Goal: Task Accomplishment & Management: Manage account settings

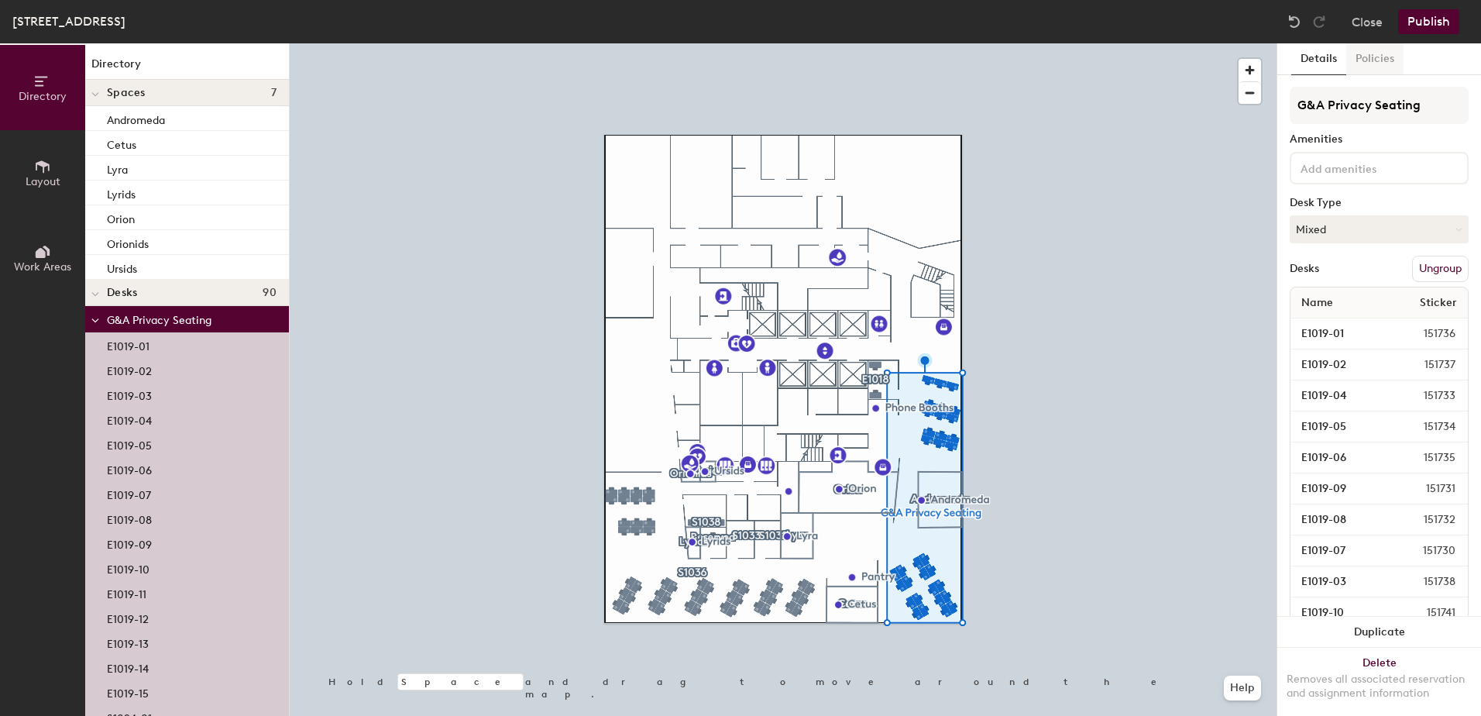
click at [1384, 62] on button "Policies" at bounding box center [1374, 59] width 57 height 32
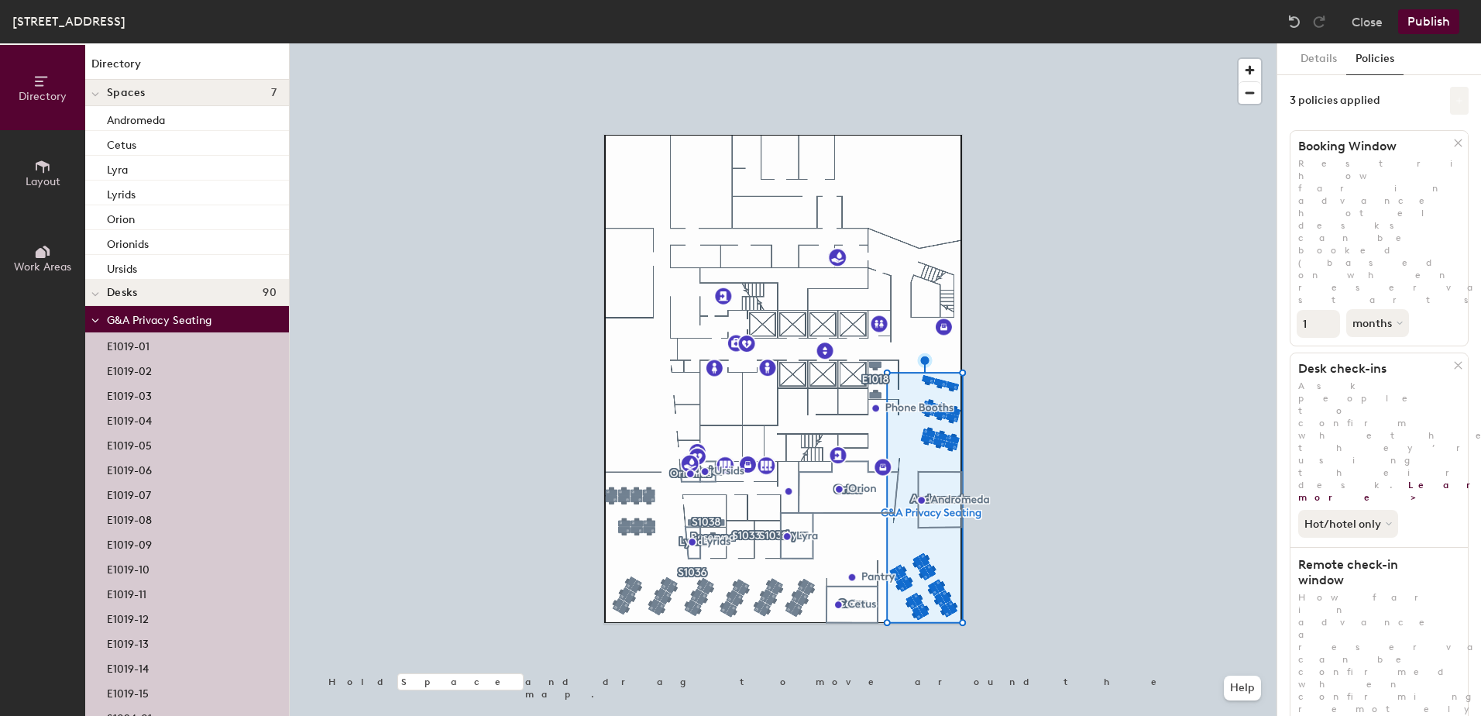
click at [1452, 105] on button at bounding box center [1459, 101] width 19 height 28
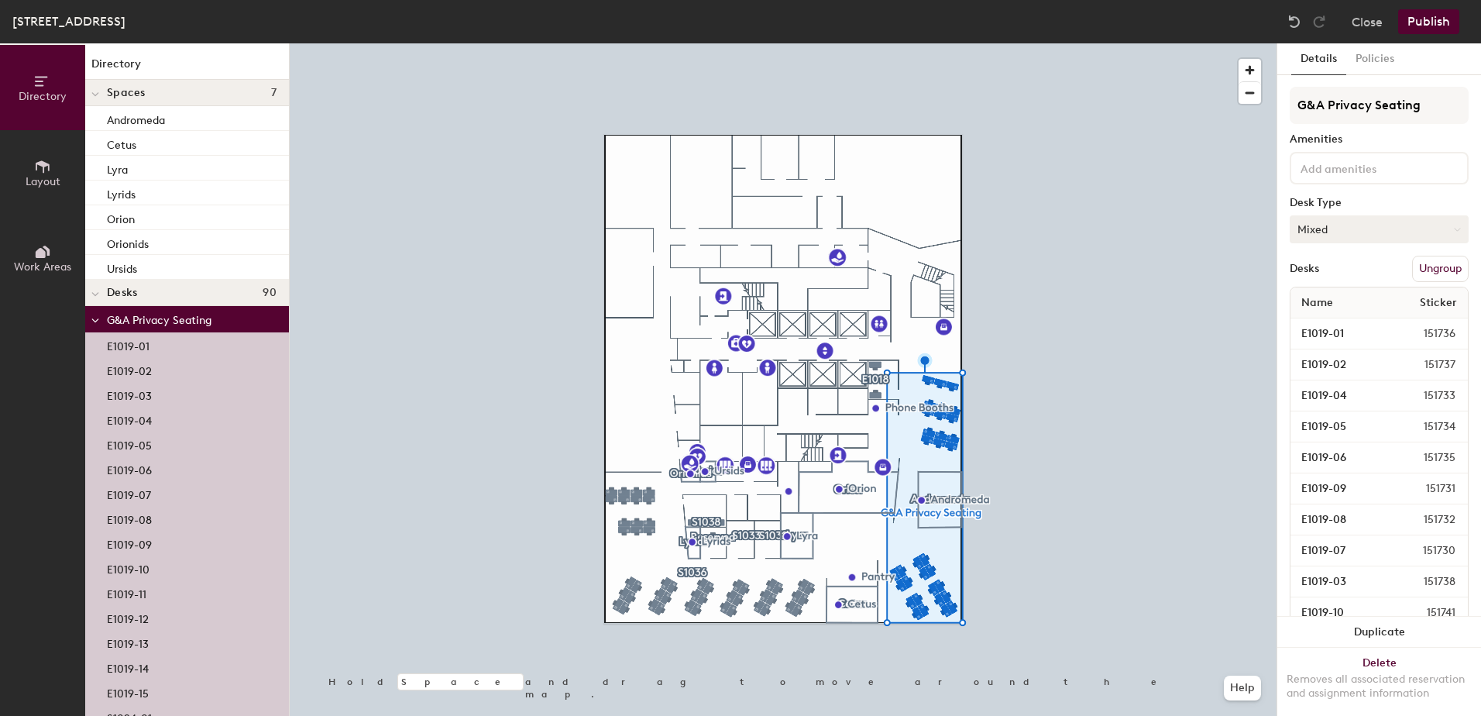
click at [1444, 223] on button "Mixed" at bounding box center [1379, 229] width 179 height 28
click at [1389, 57] on button "Policies" at bounding box center [1374, 59] width 57 height 32
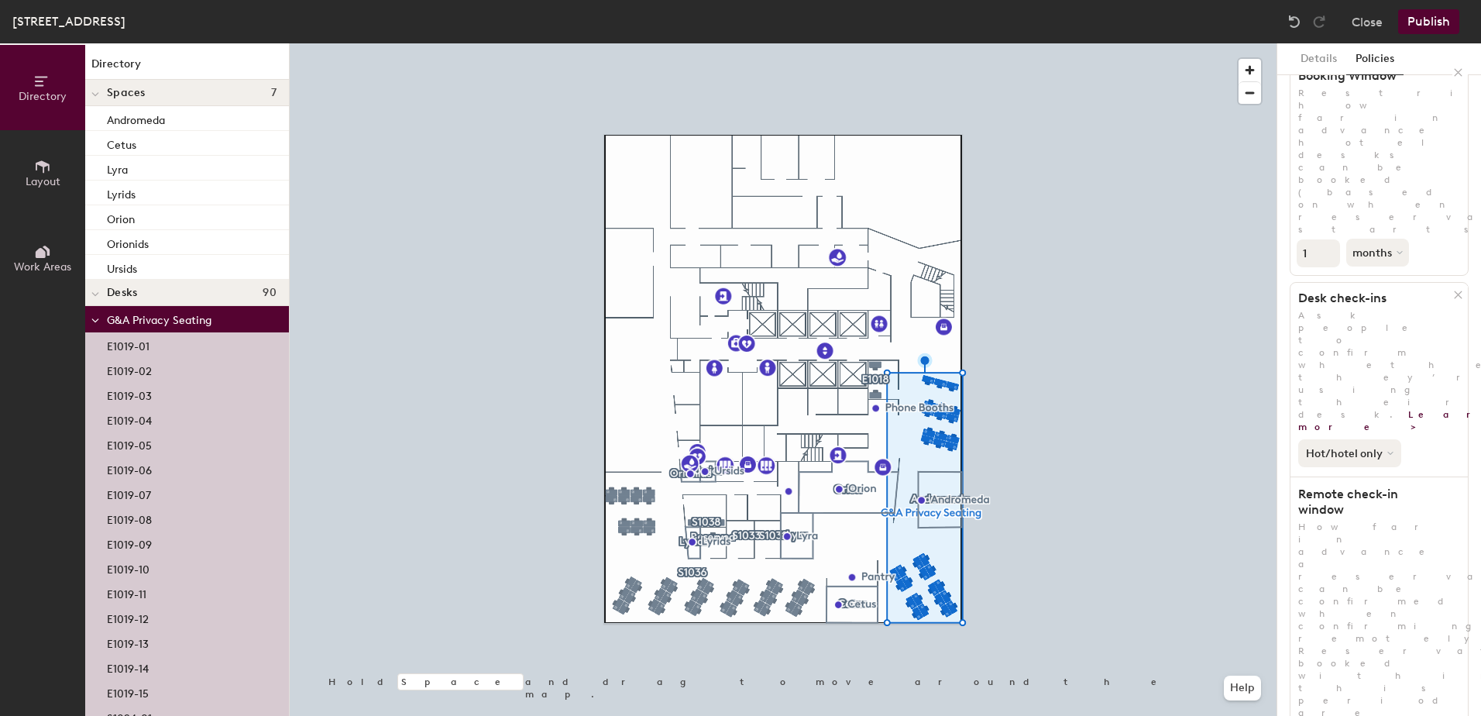
scroll to position [73, 0]
click at [46, 162] on icon at bounding box center [42, 166] width 17 height 17
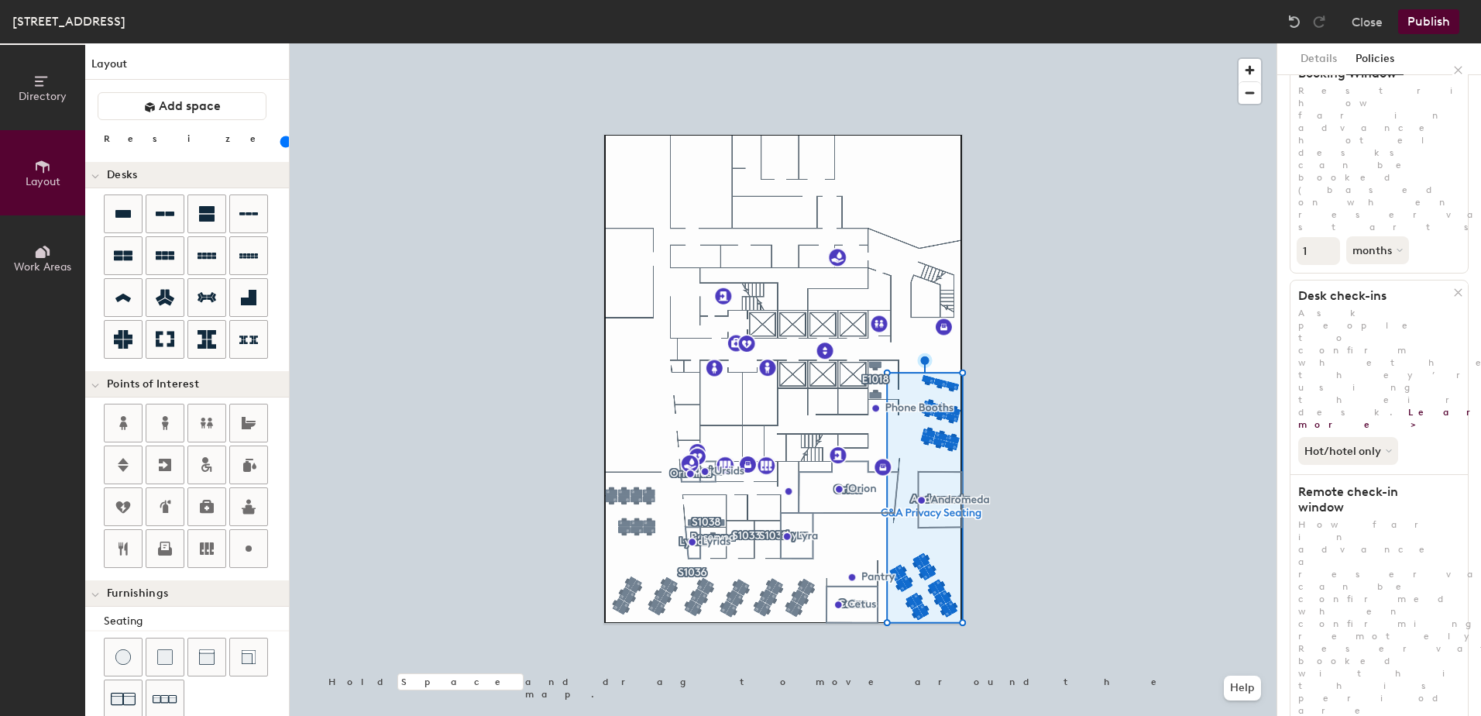
click at [36, 253] on icon at bounding box center [41, 253] width 10 height 10
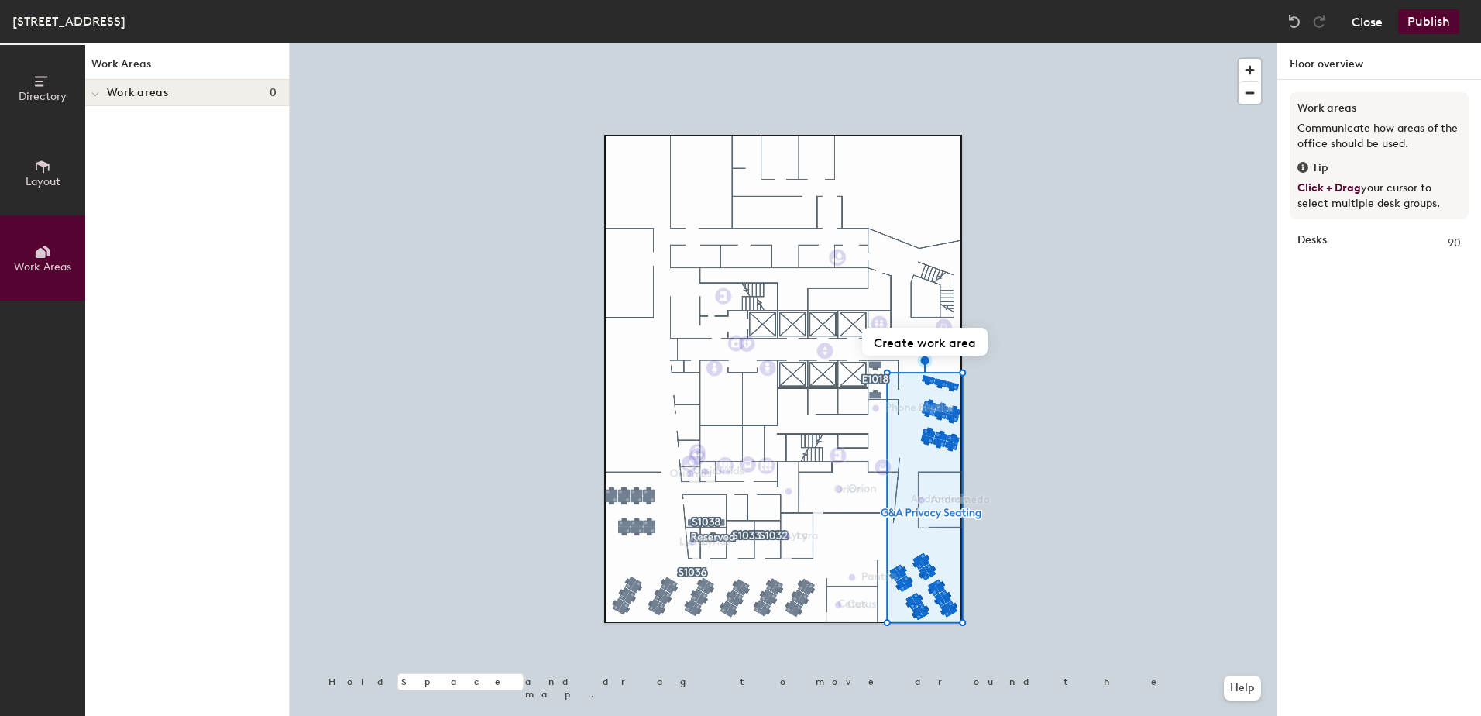
click at [1377, 29] on button "Close" at bounding box center [1367, 21] width 31 height 25
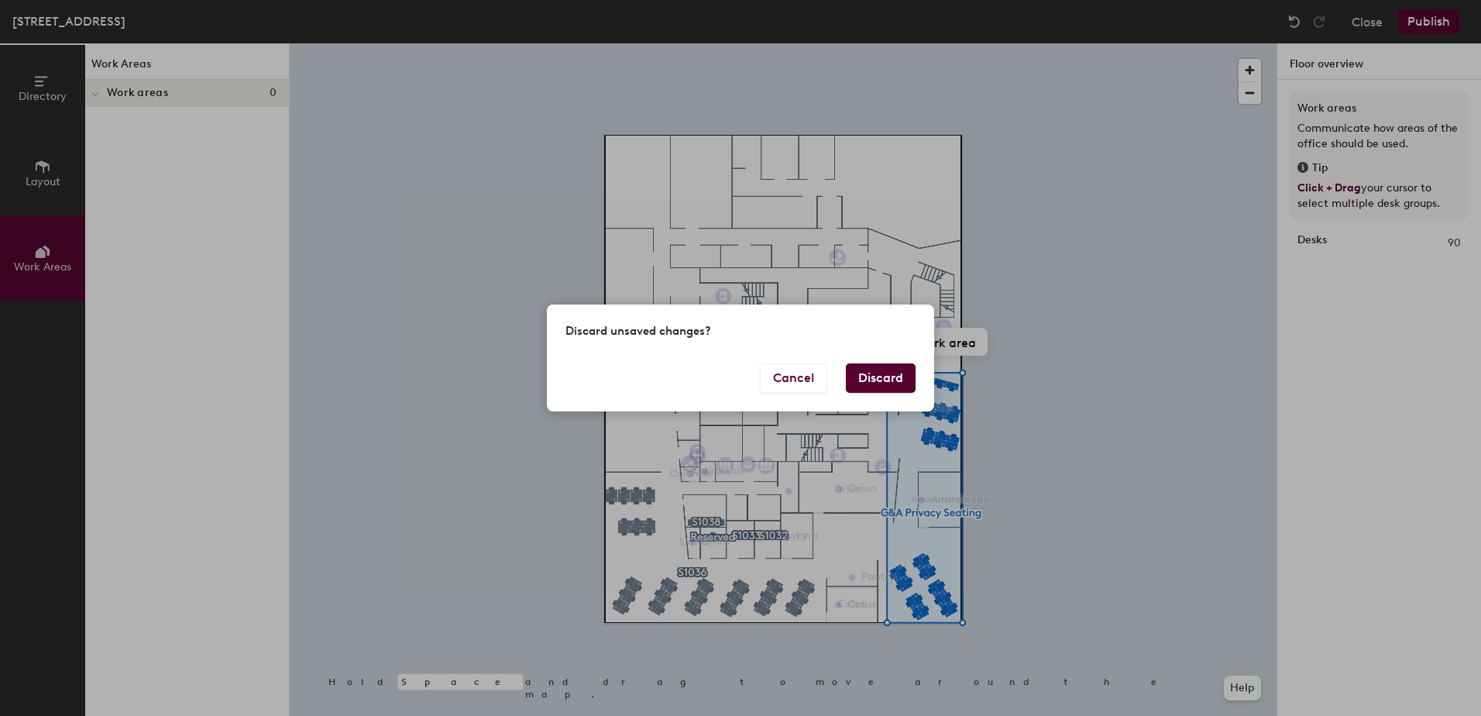
click at [878, 376] on button "Discard" at bounding box center [881, 377] width 70 height 29
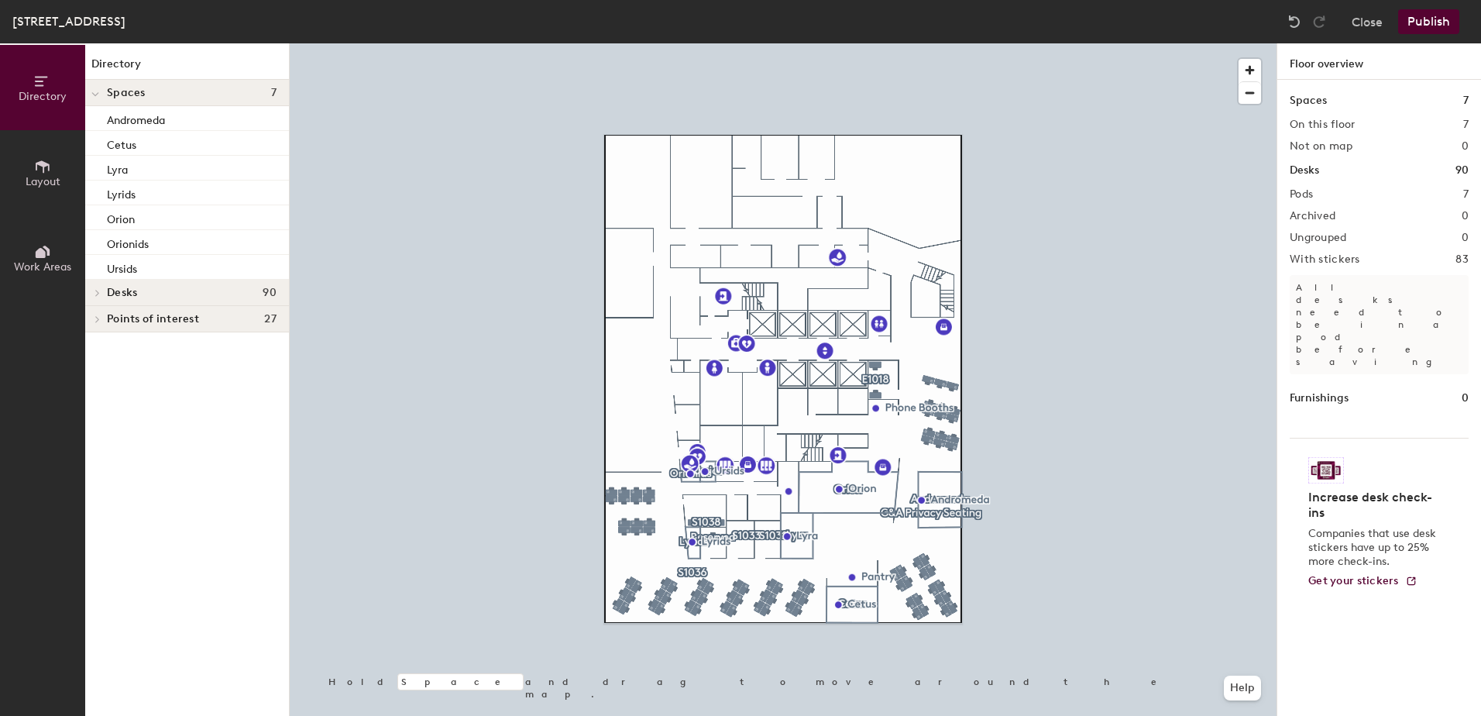
click at [1055, 43] on div at bounding box center [783, 43] width 987 height 0
click at [1361, 22] on button "Close" at bounding box center [1367, 21] width 31 height 25
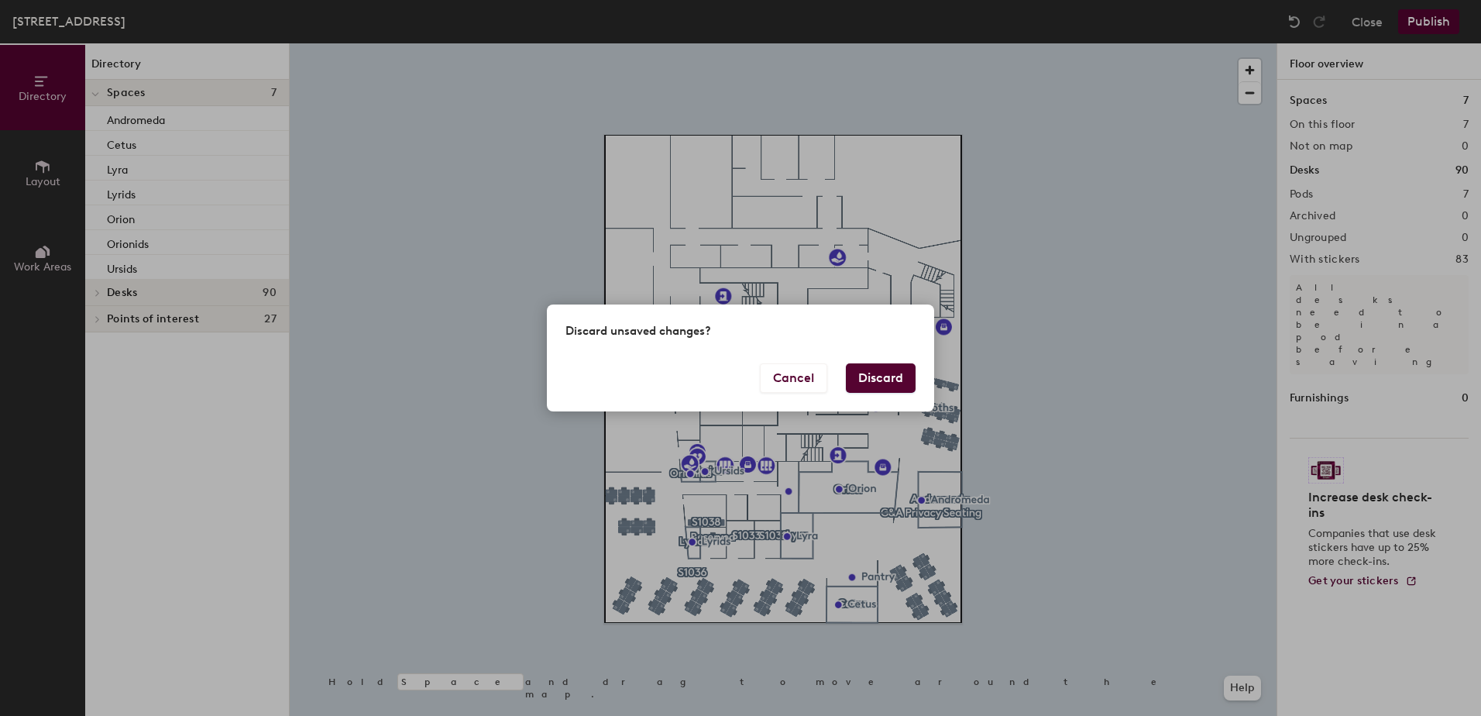
click at [862, 378] on button "Discard" at bounding box center [881, 377] width 70 height 29
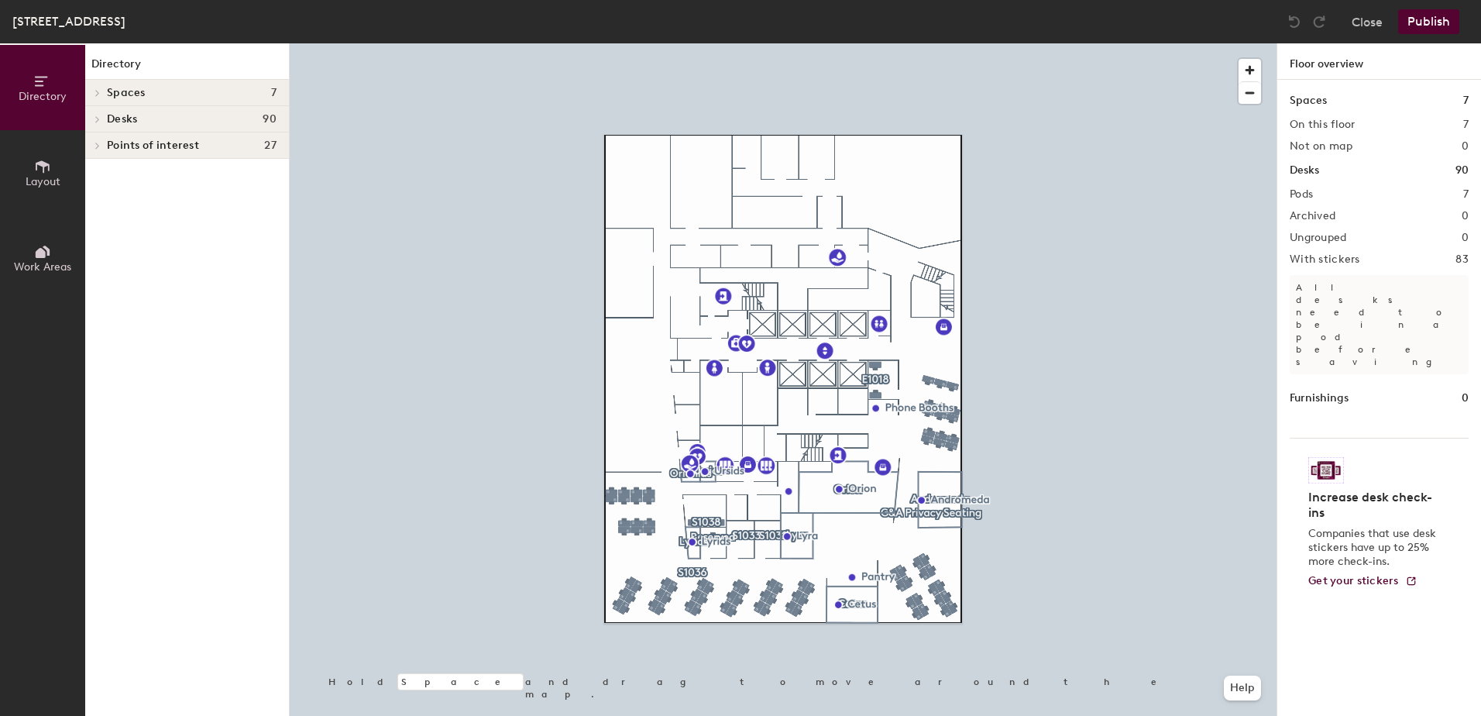
click at [53, 170] on button "Layout" at bounding box center [42, 172] width 85 height 85
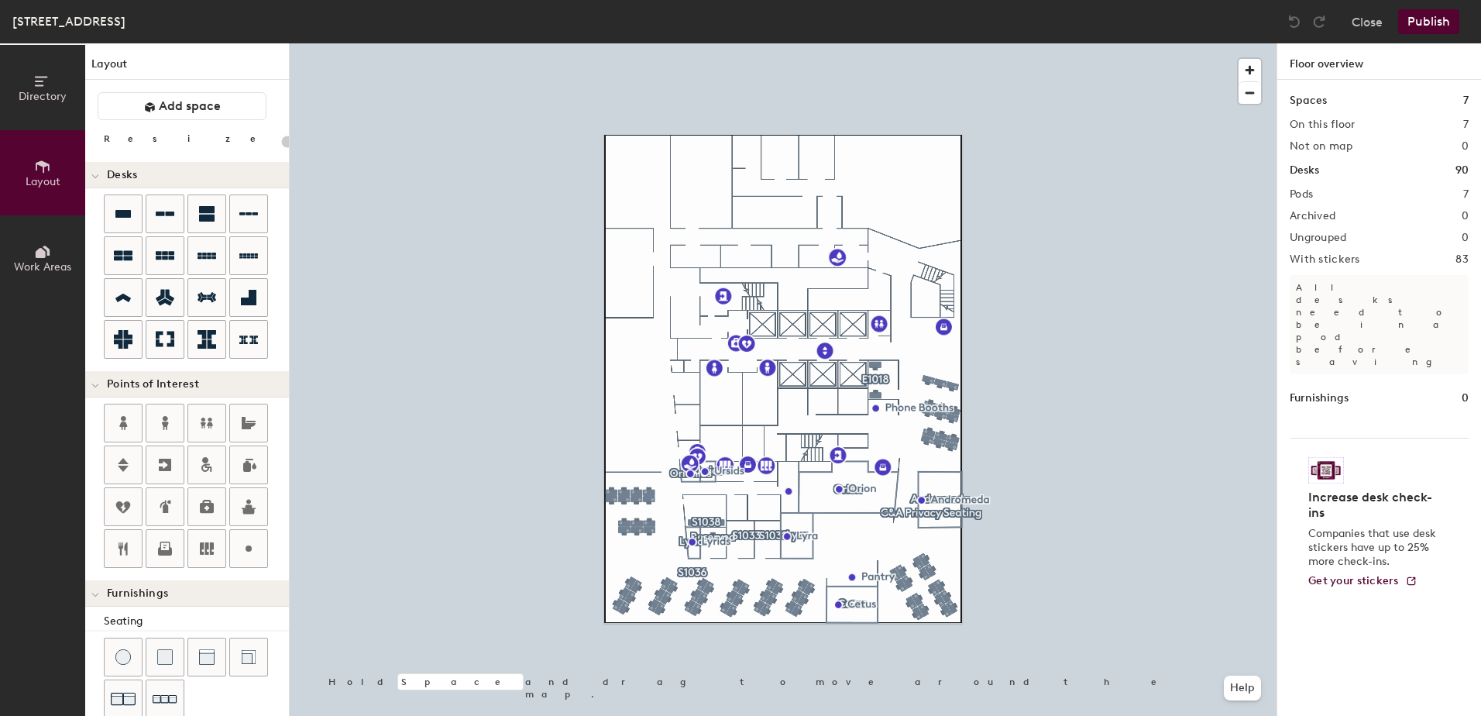
click at [35, 106] on button "Directory" at bounding box center [42, 87] width 85 height 85
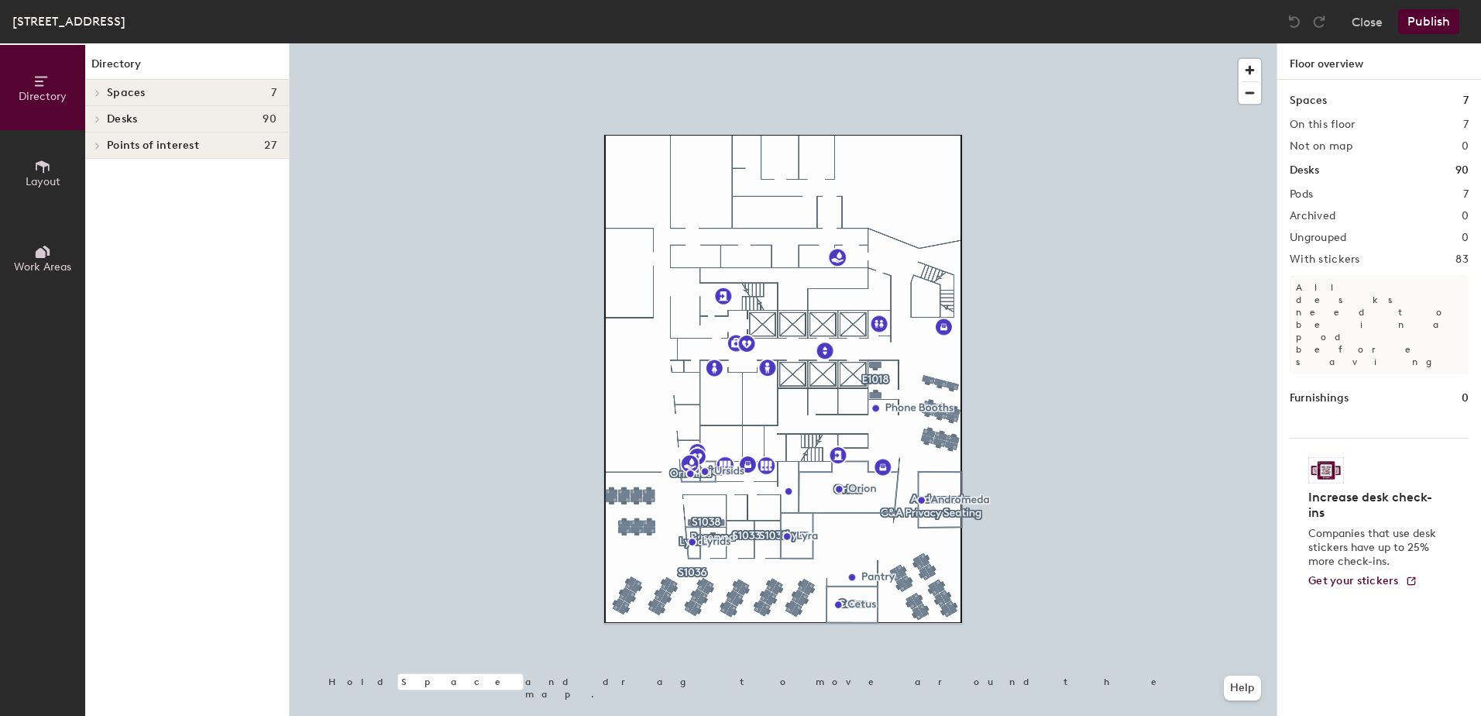
click at [93, 147] on span at bounding box center [96, 146] width 13 height 8
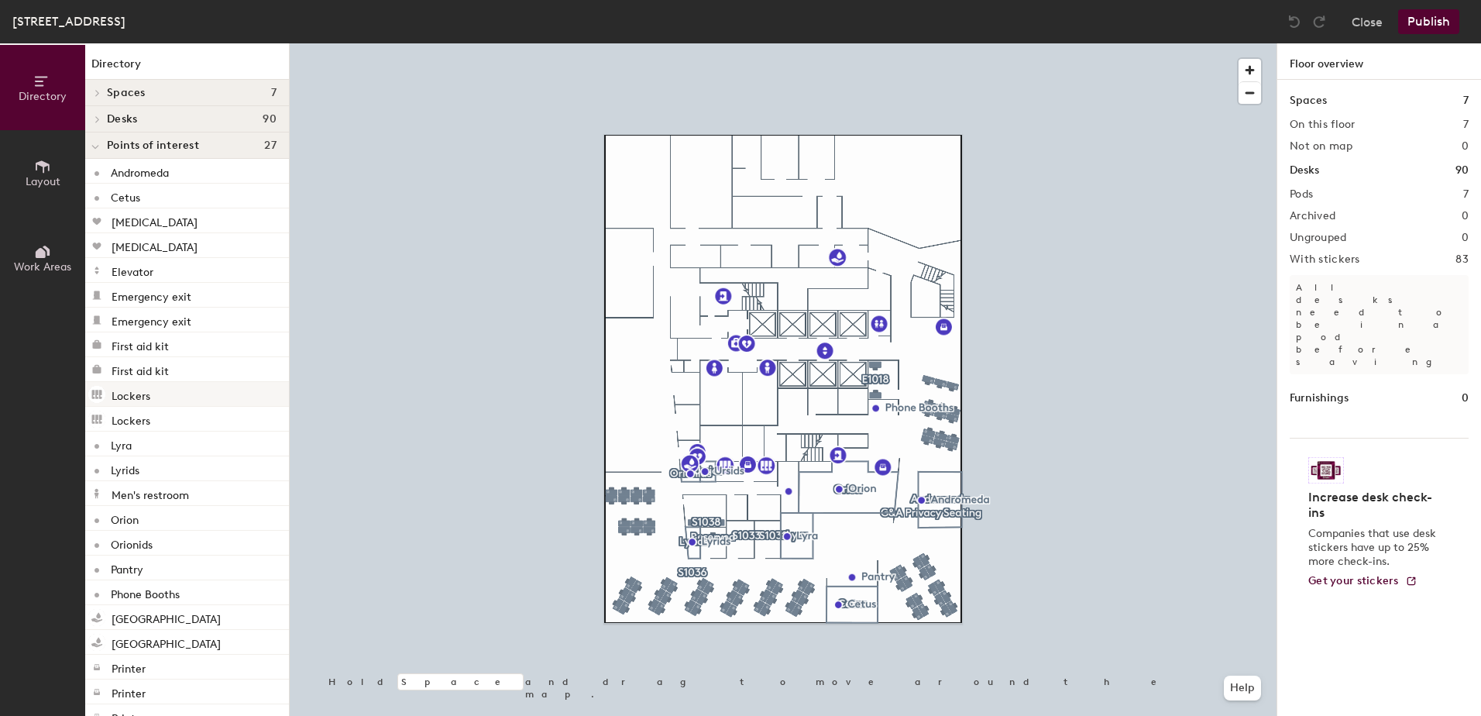
scroll to position [125, 0]
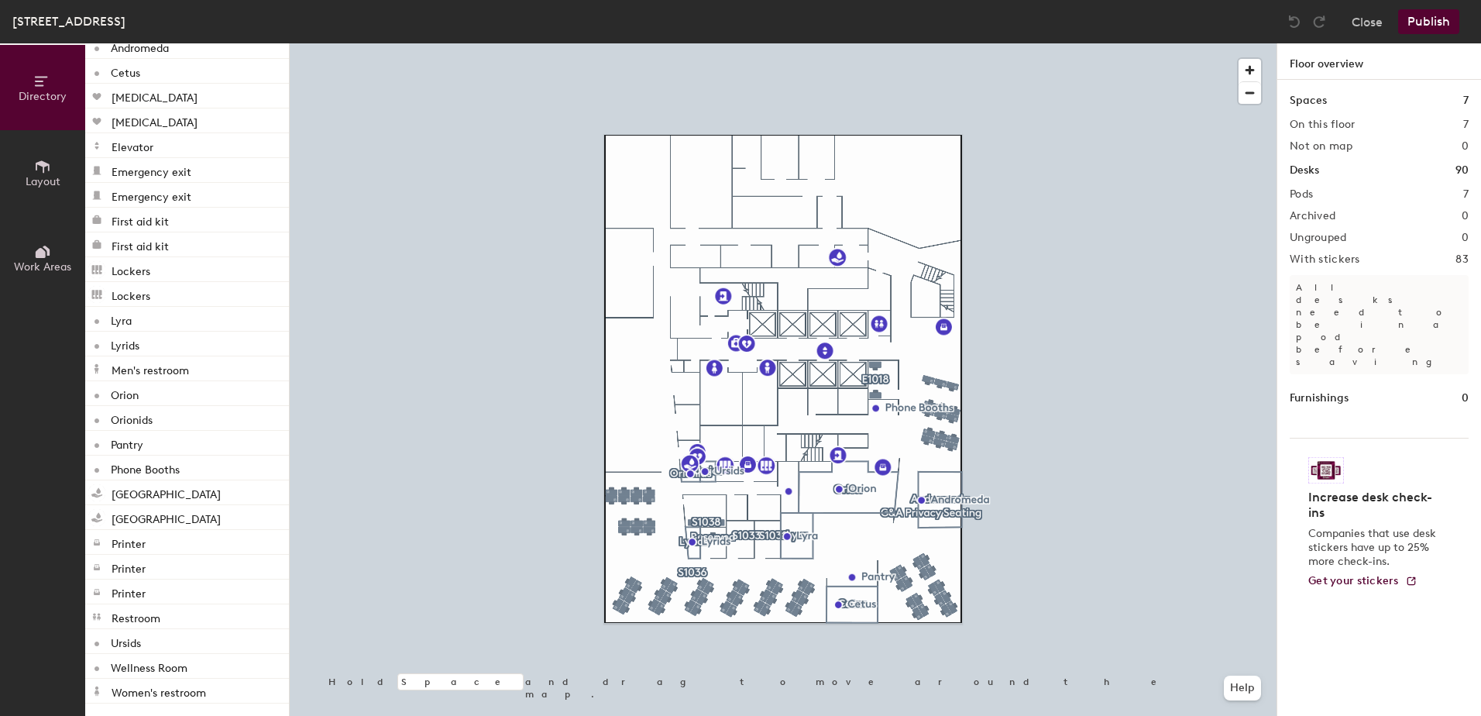
click at [37, 260] on span "Work Areas" at bounding box center [42, 266] width 57 height 13
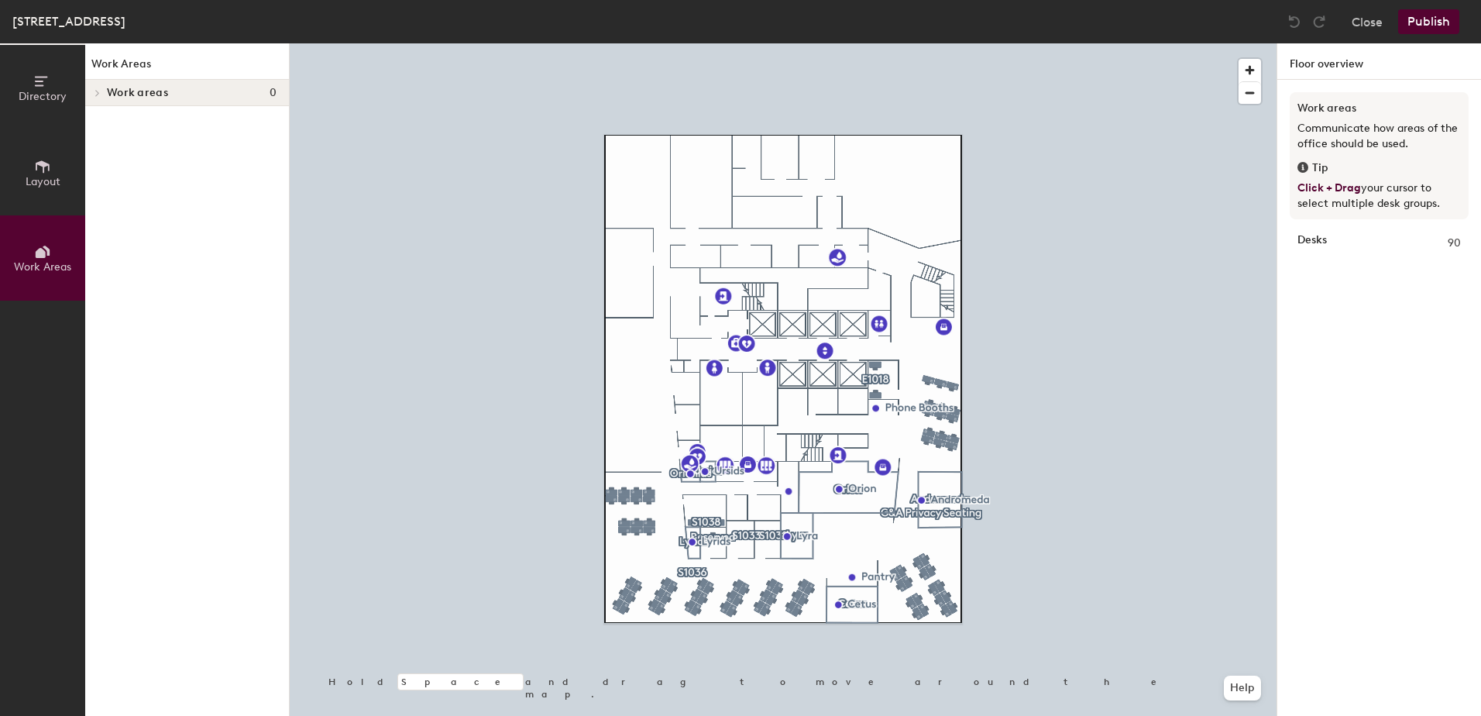
scroll to position [0, 0]
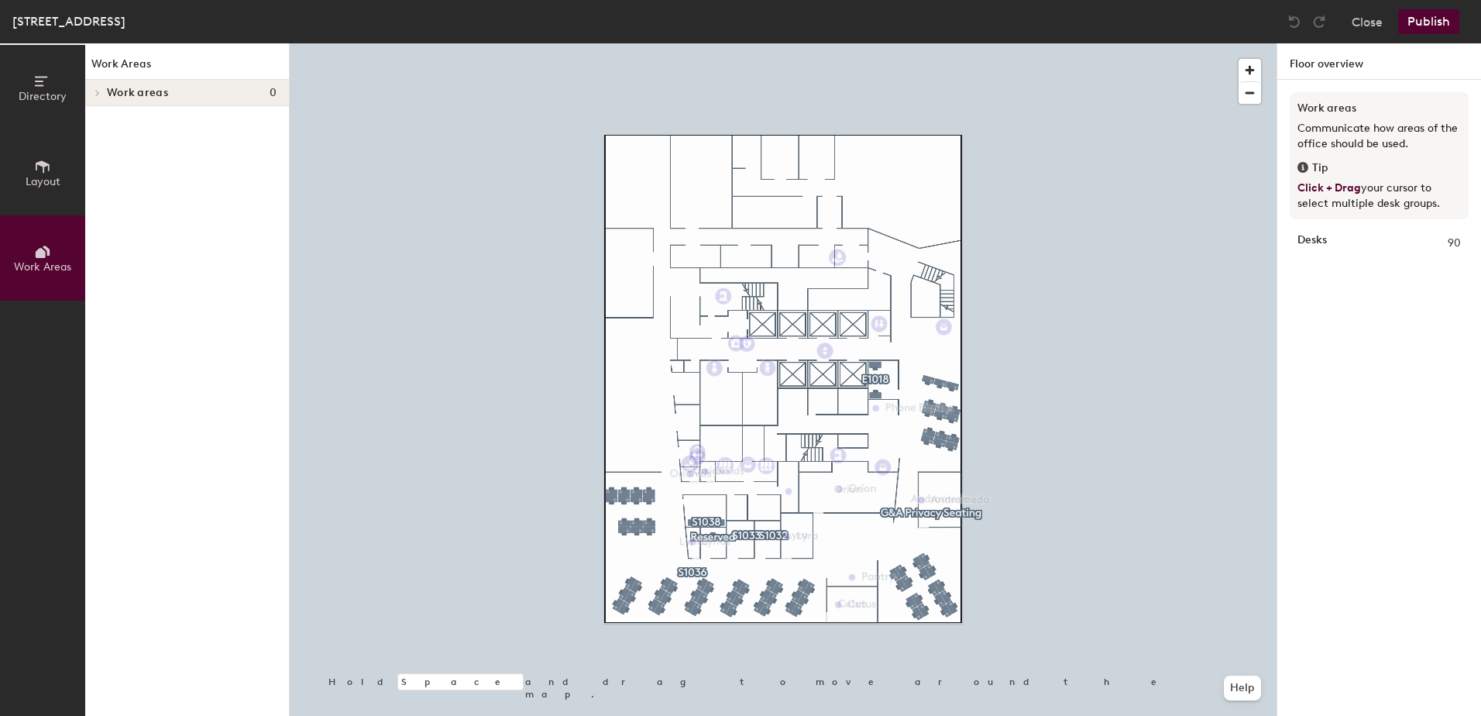
click at [28, 85] on button "Directory" at bounding box center [42, 87] width 85 height 85
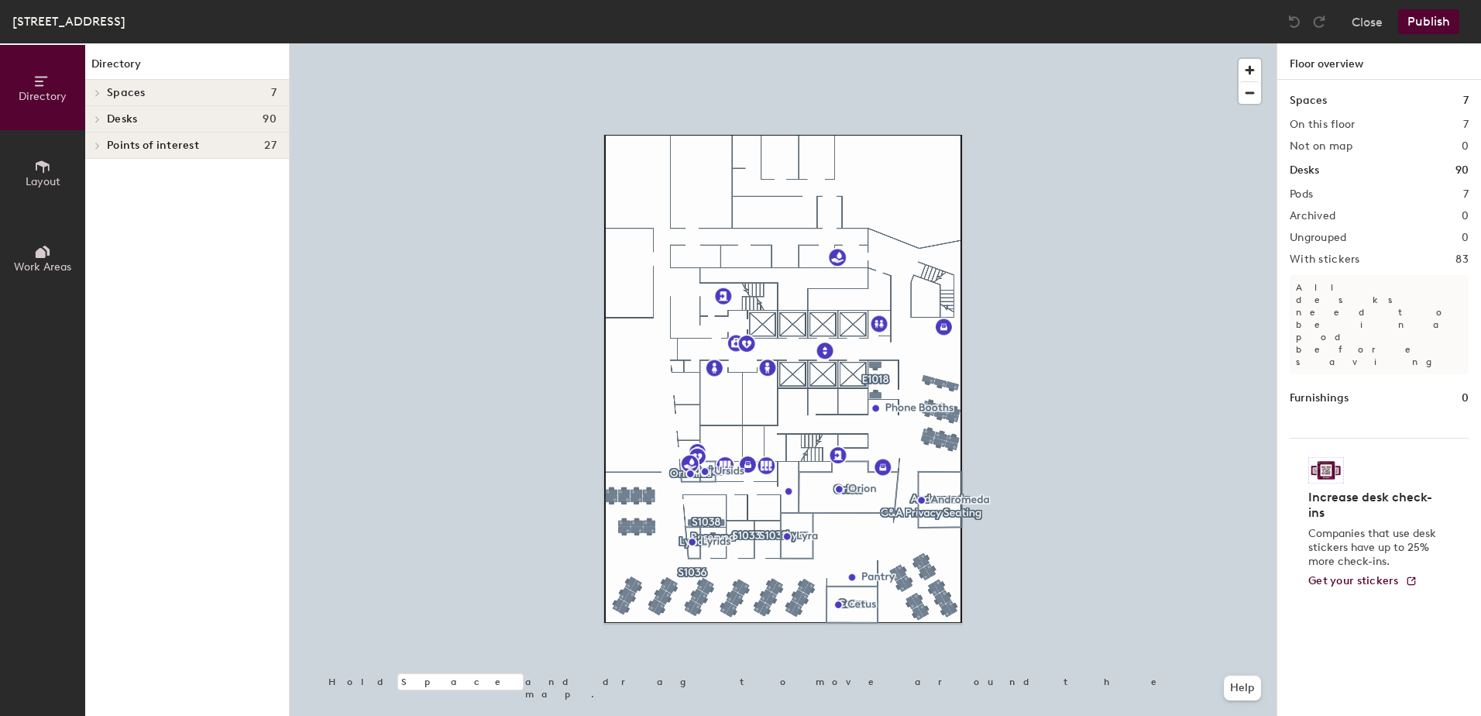
click at [89, 91] on div at bounding box center [96, 93] width 17 height 8
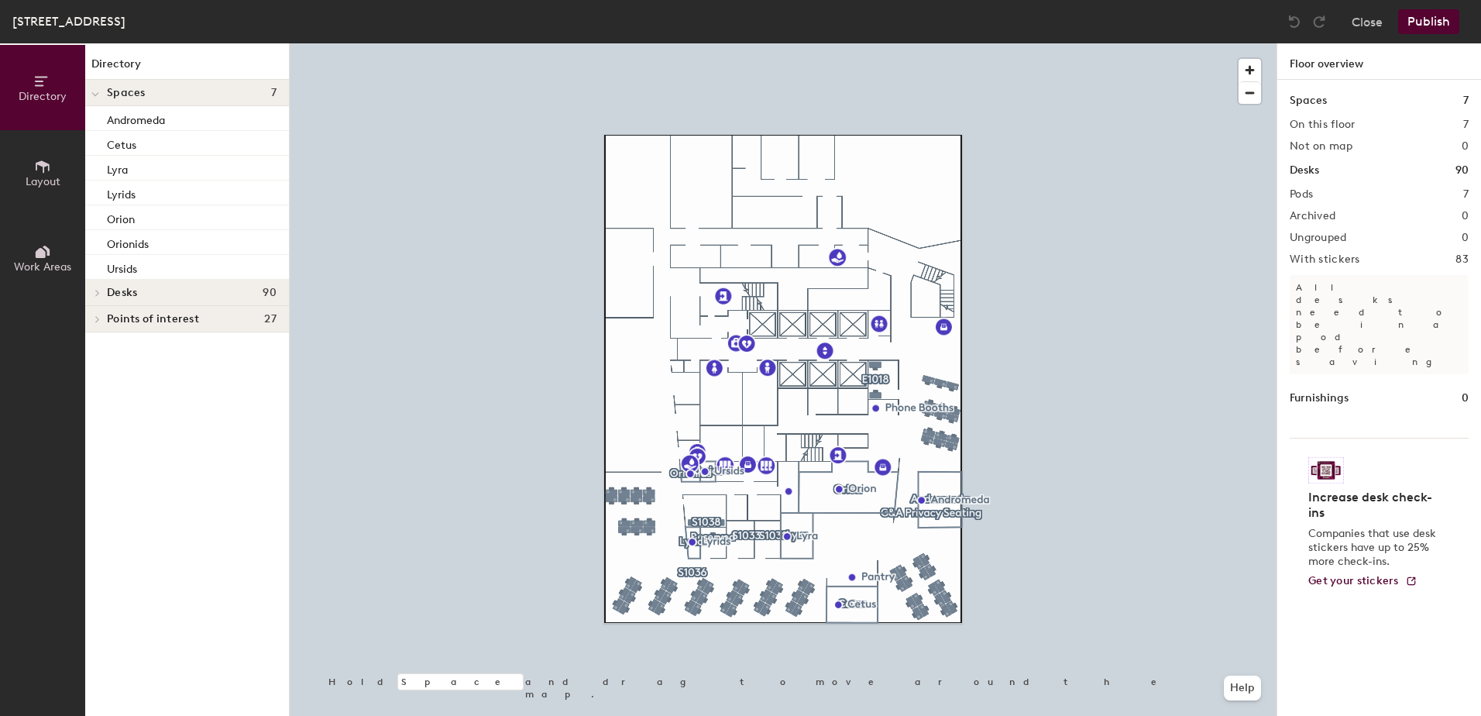
click at [89, 91] on div at bounding box center [95, 93] width 20 height 26
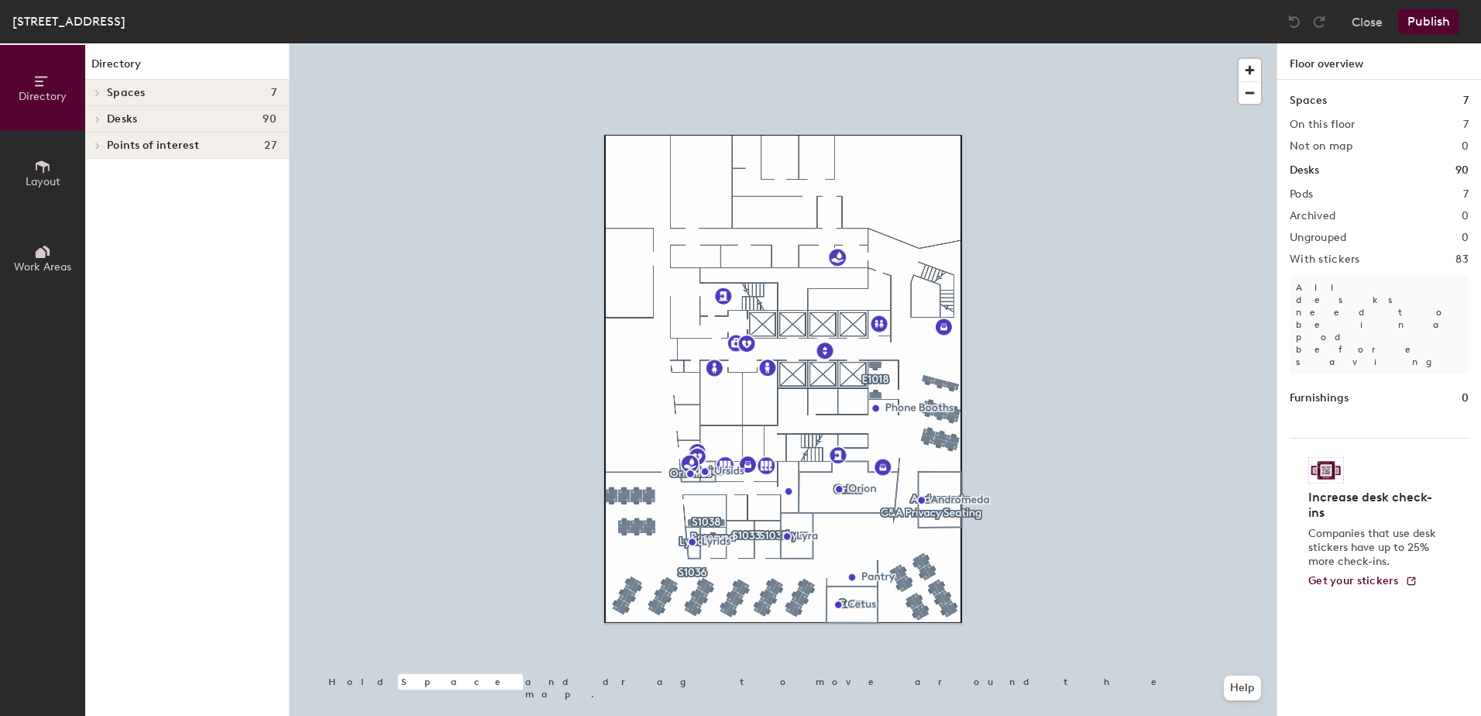
click at [103, 126] on div at bounding box center [95, 119] width 20 height 26
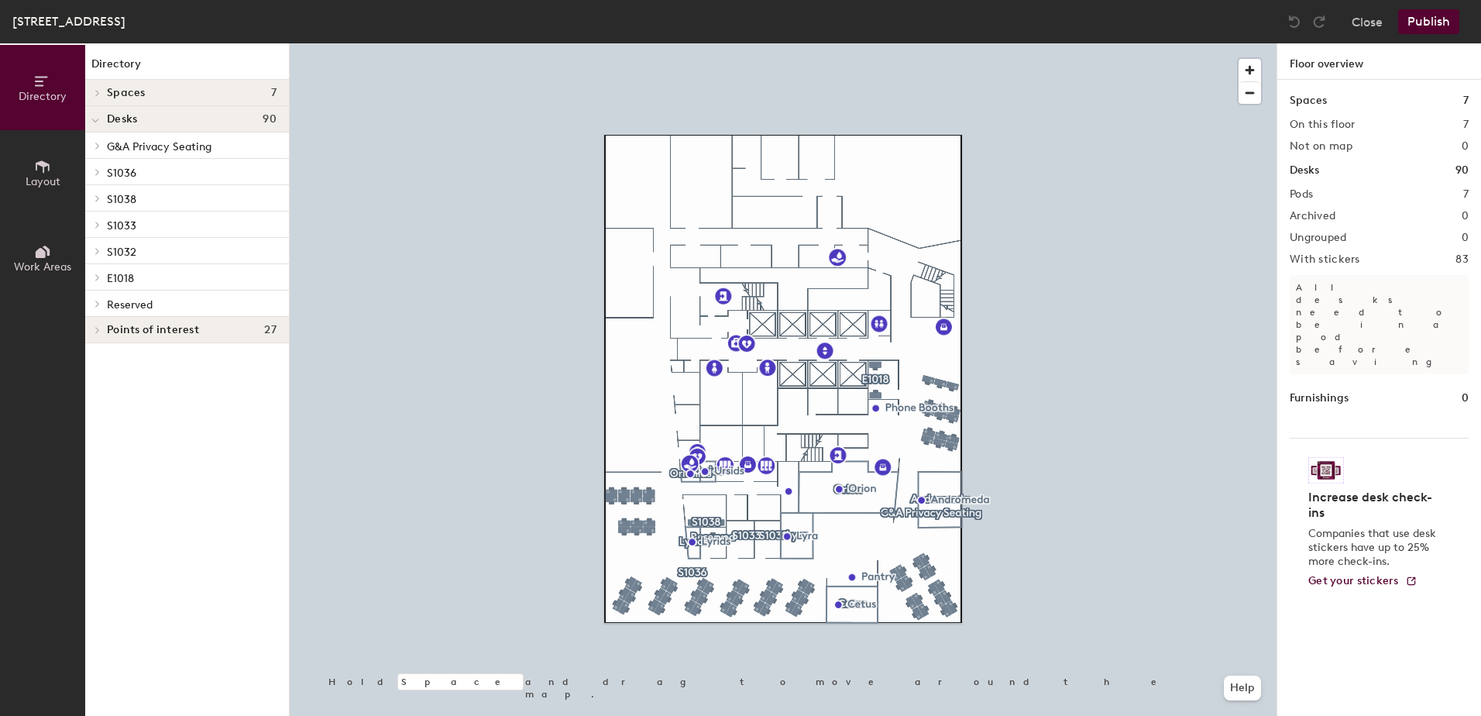
click at [115, 143] on span "G&A Privacy Seating" at bounding box center [159, 146] width 105 height 13
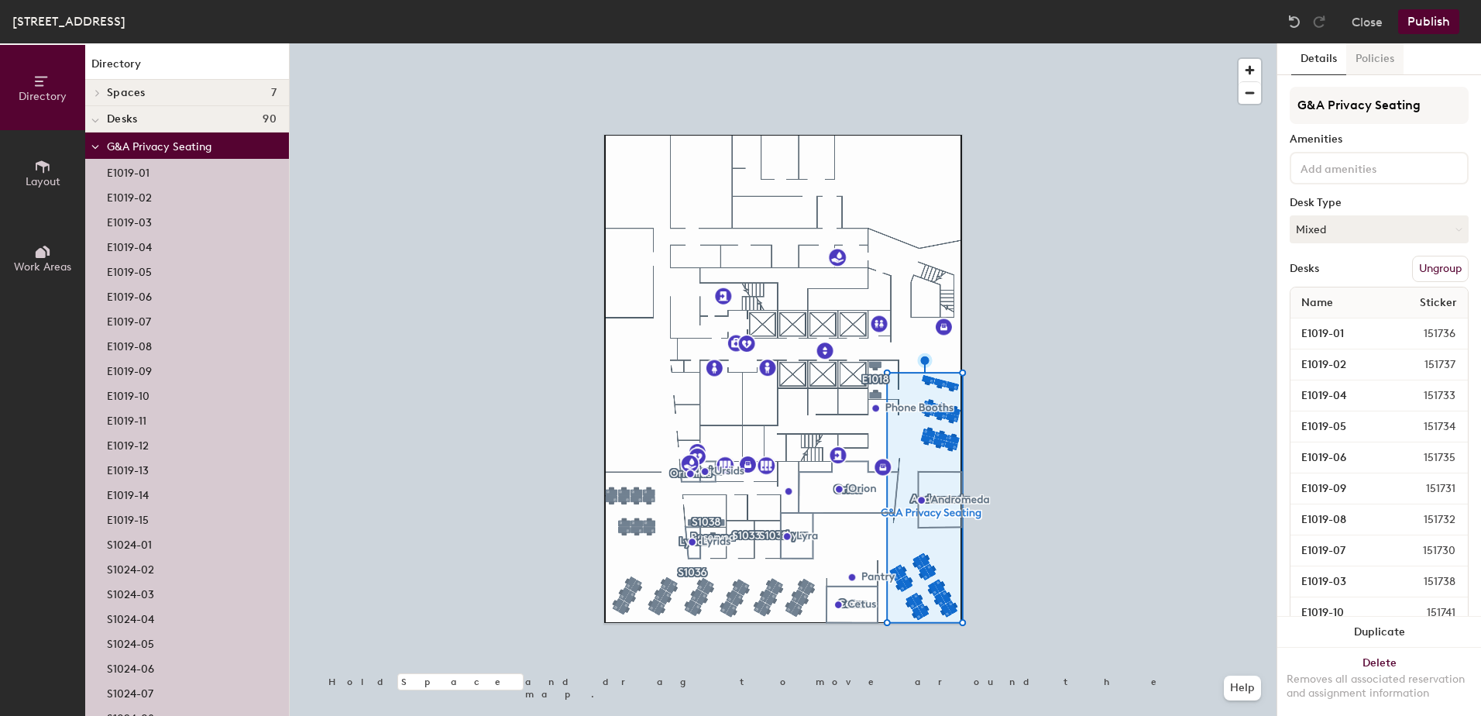
click at [1381, 55] on button "Policies" at bounding box center [1374, 59] width 57 height 32
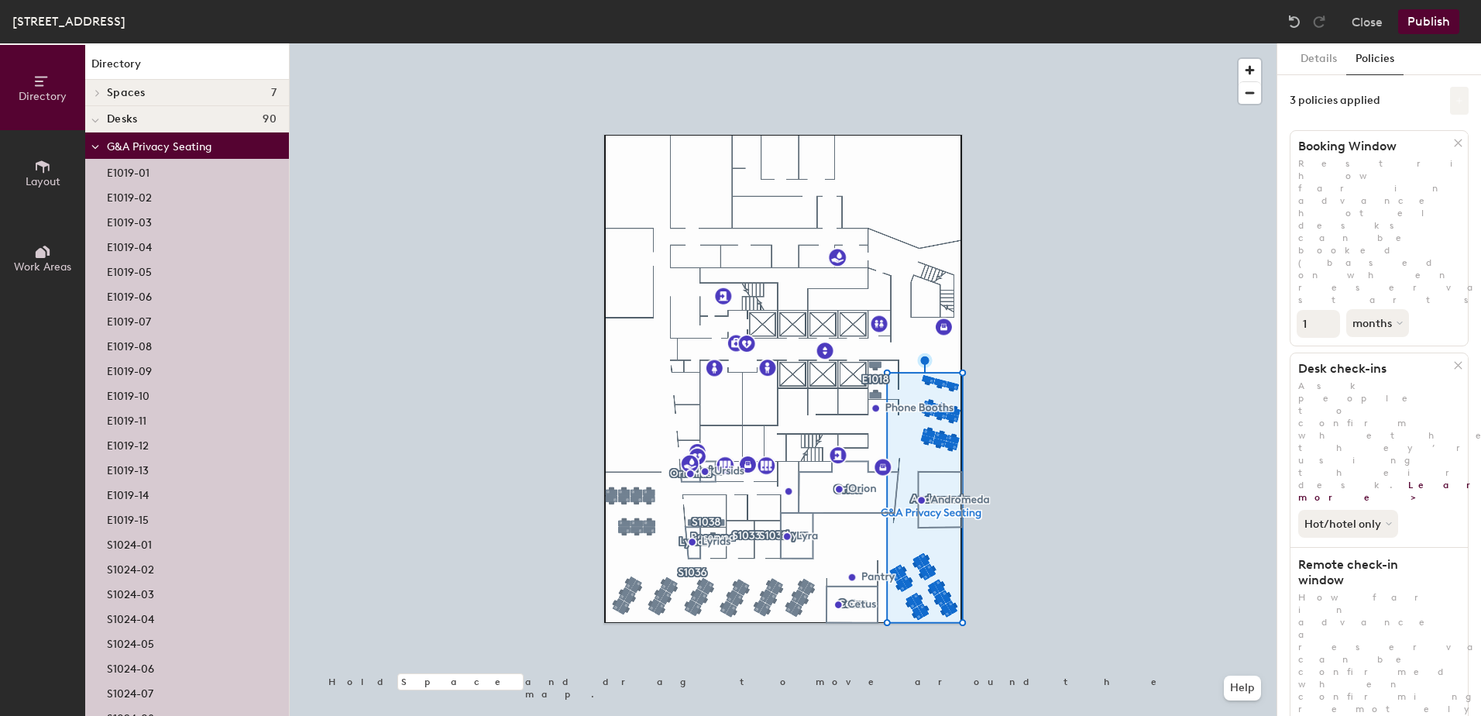
click at [1450, 105] on button at bounding box center [1459, 101] width 19 height 28
click at [1401, 89] on div "3 policies applied" at bounding box center [1379, 101] width 179 height 28
click at [1346, 102] on div "3 policies applied" at bounding box center [1335, 101] width 91 height 12
click at [1315, 58] on button "Details" at bounding box center [1318, 59] width 55 height 32
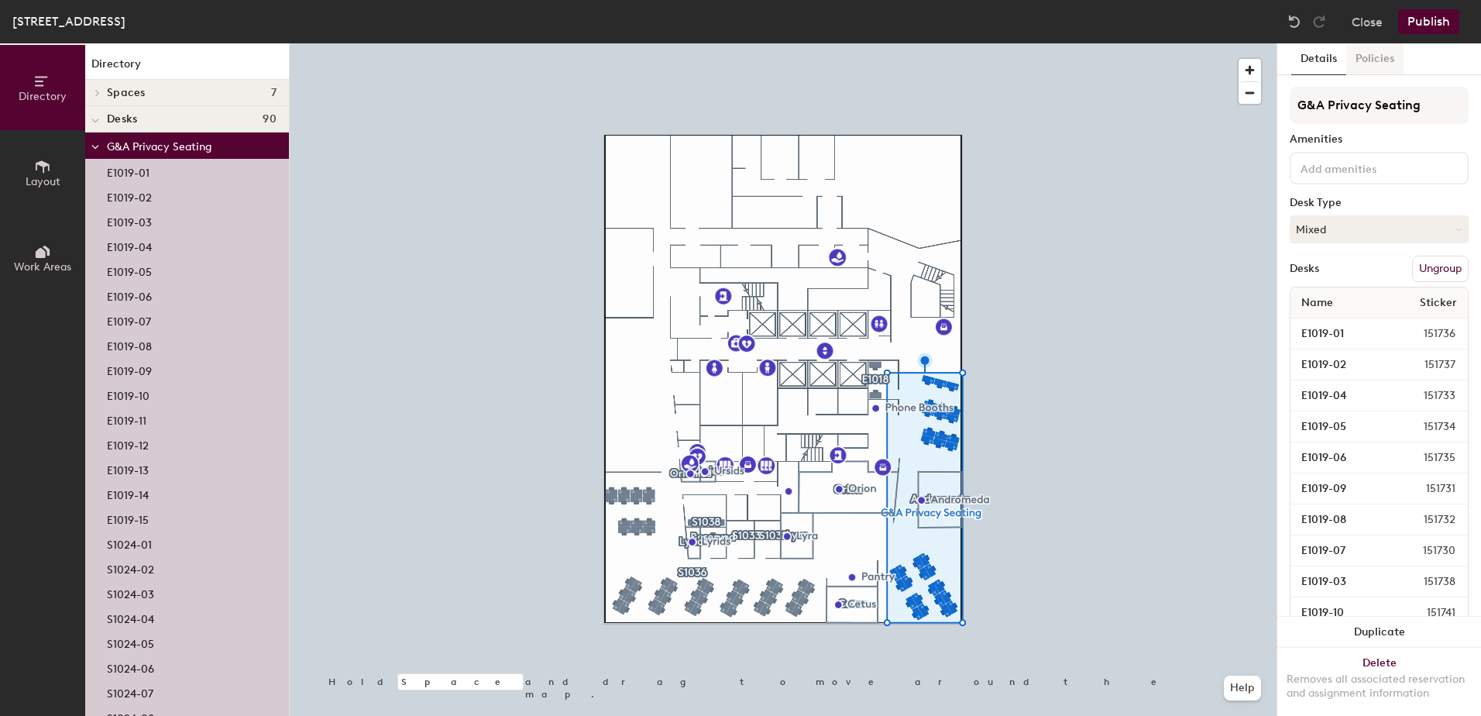
click at [1378, 52] on button "Policies" at bounding box center [1374, 59] width 57 height 32
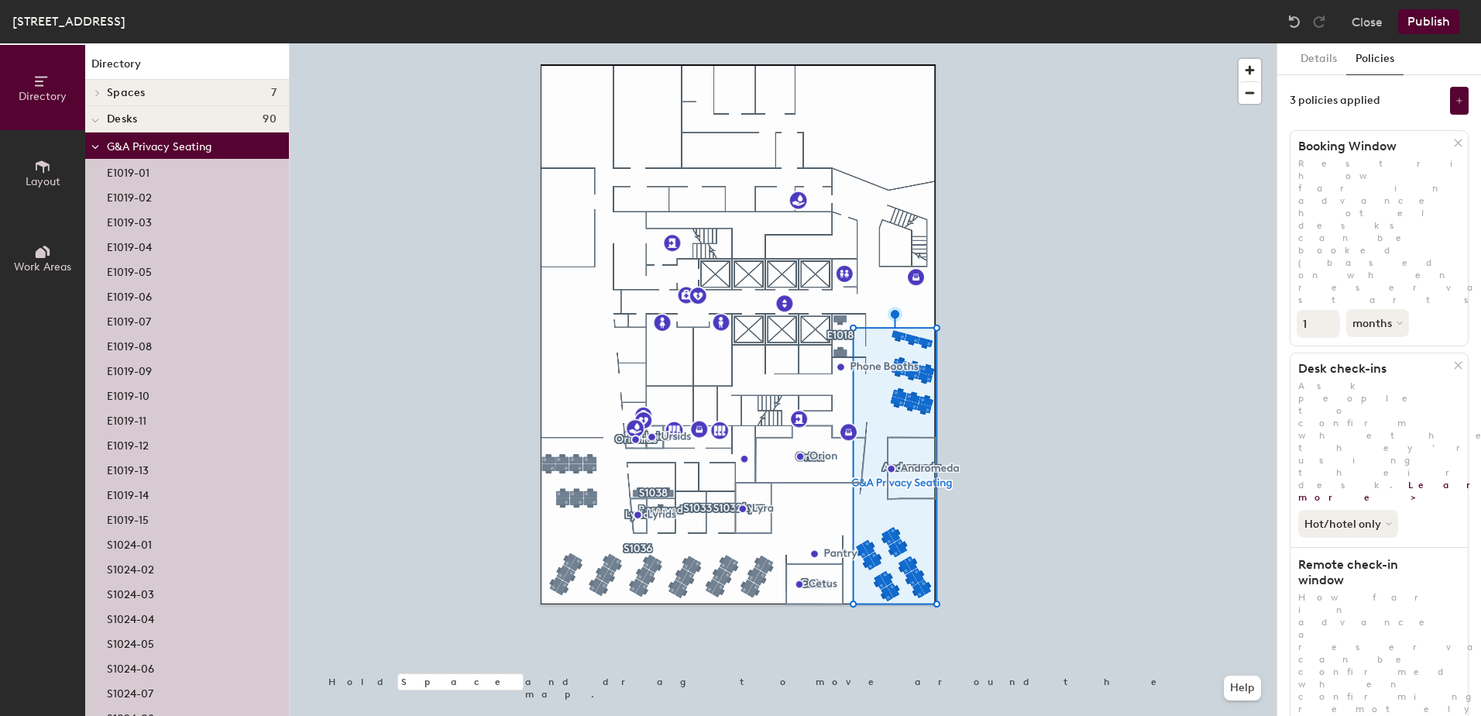
scroll to position [73, 0]
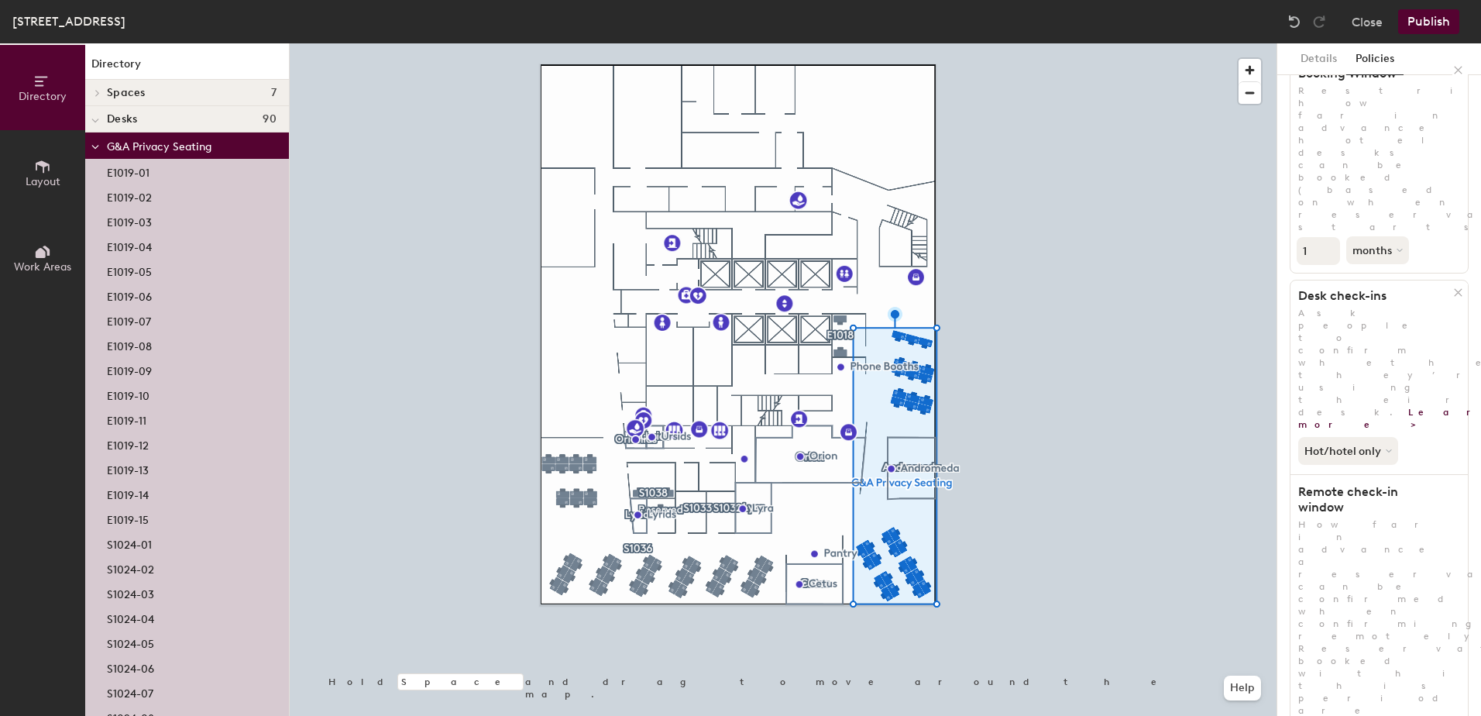
click at [91, 146] on div at bounding box center [95, 145] width 20 height 26
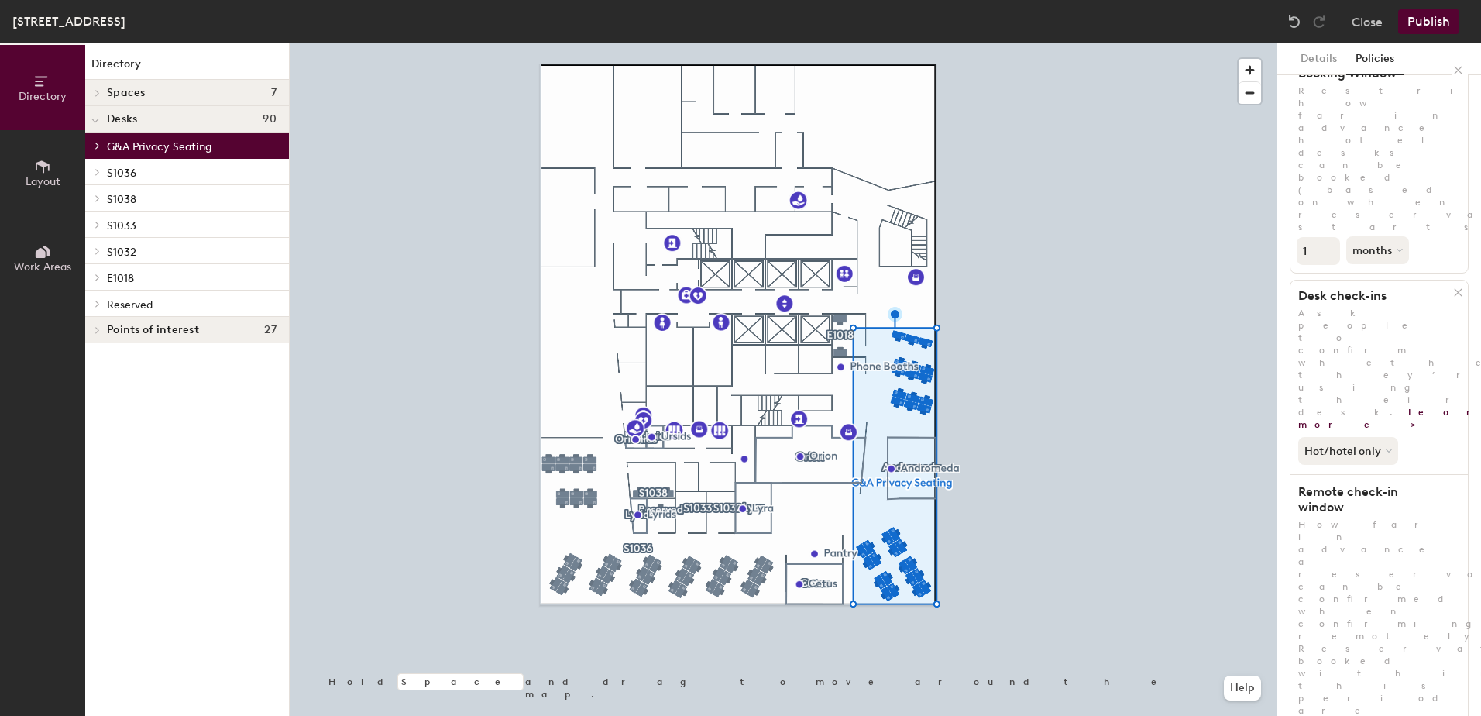
click at [95, 147] on icon at bounding box center [98, 146] width 6 height 8
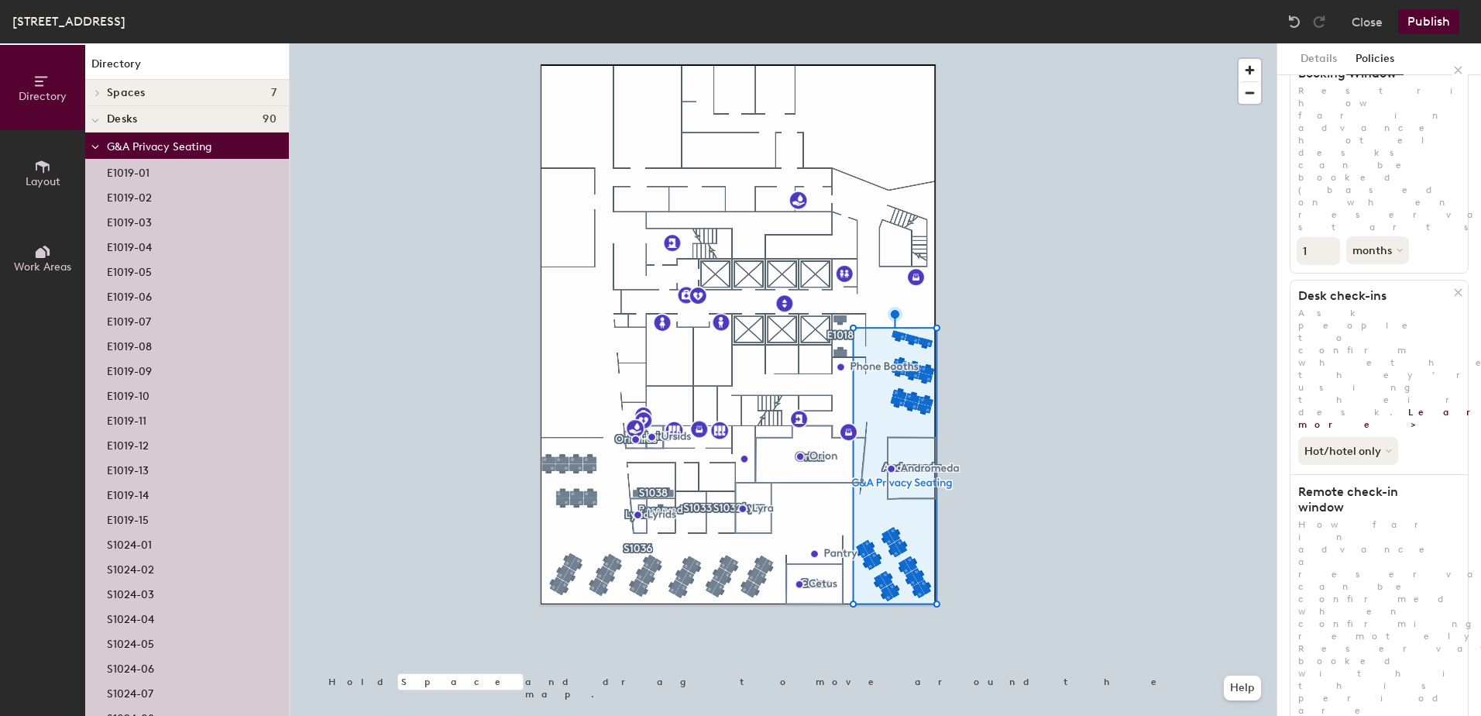
click at [95, 147] on icon at bounding box center [95, 147] width 8 height 6
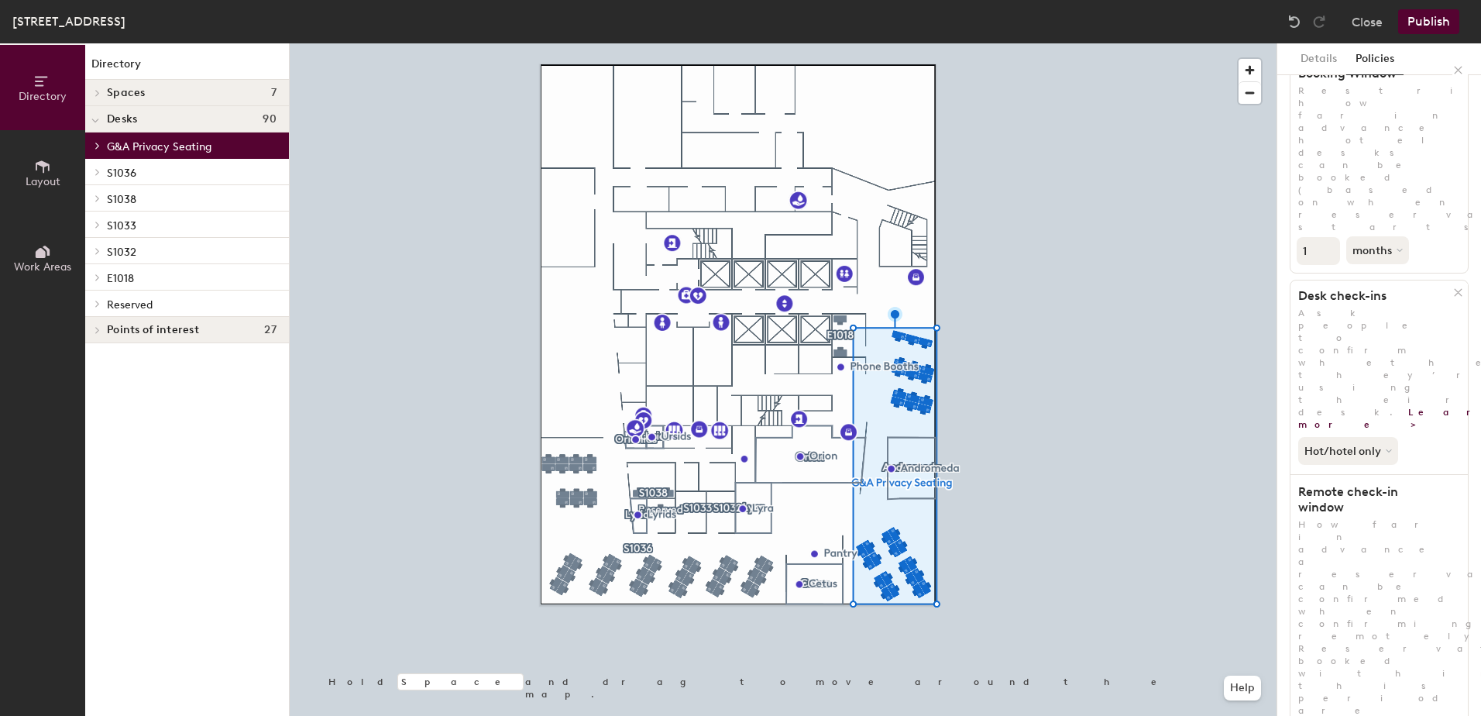
click at [95, 304] on icon at bounding box center [98, 304] width 6 height 8
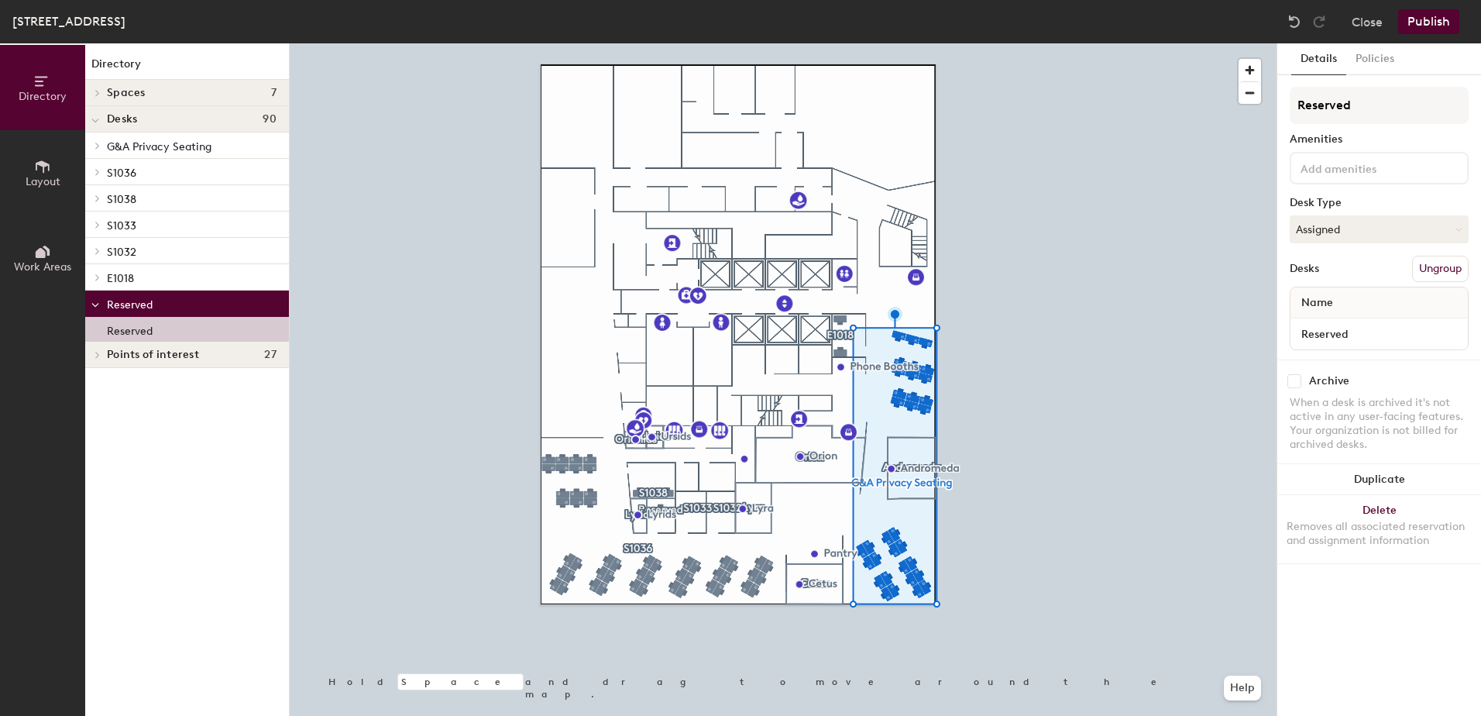
click at [125, 322] on p "Reserved" at bounding box center [130, 329] width 46 height 18
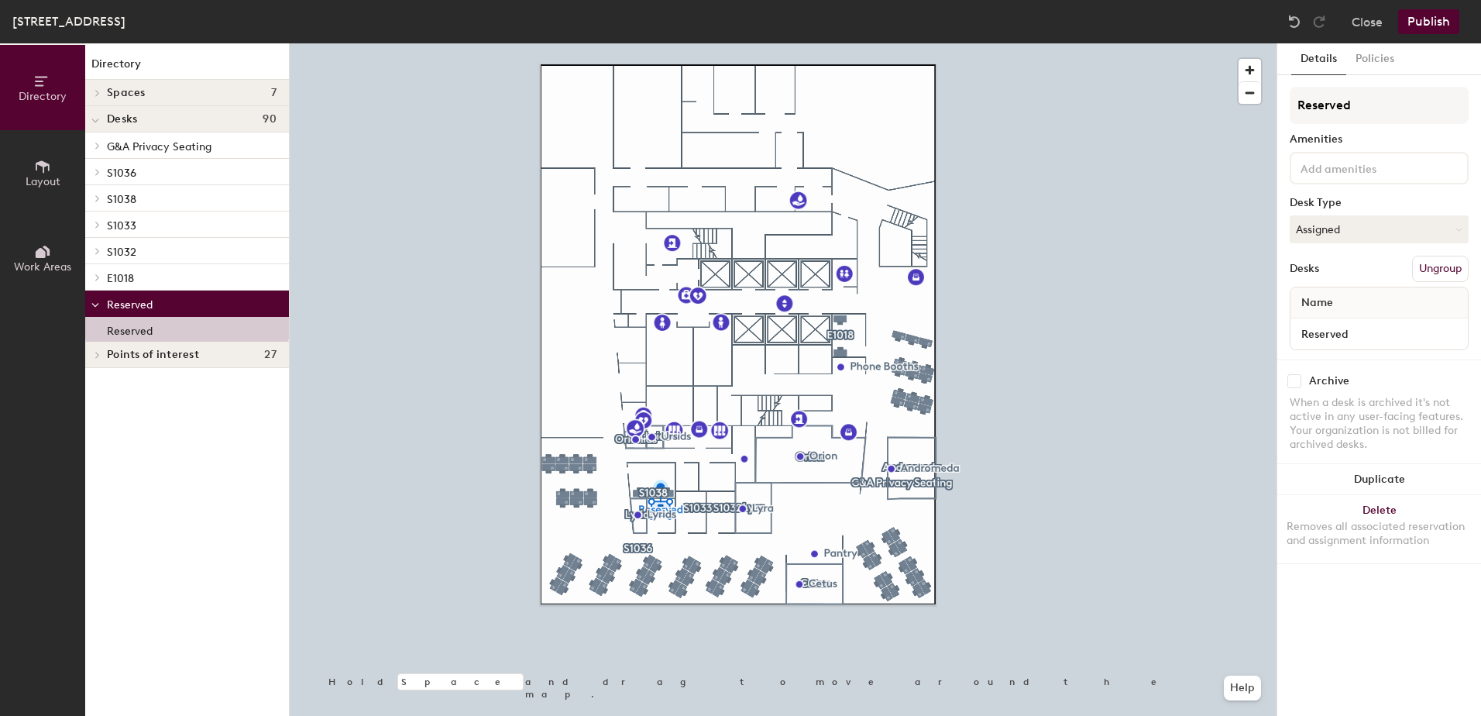
click at [102, 147] on span at bounding box center [96, 146] width 13 height 8
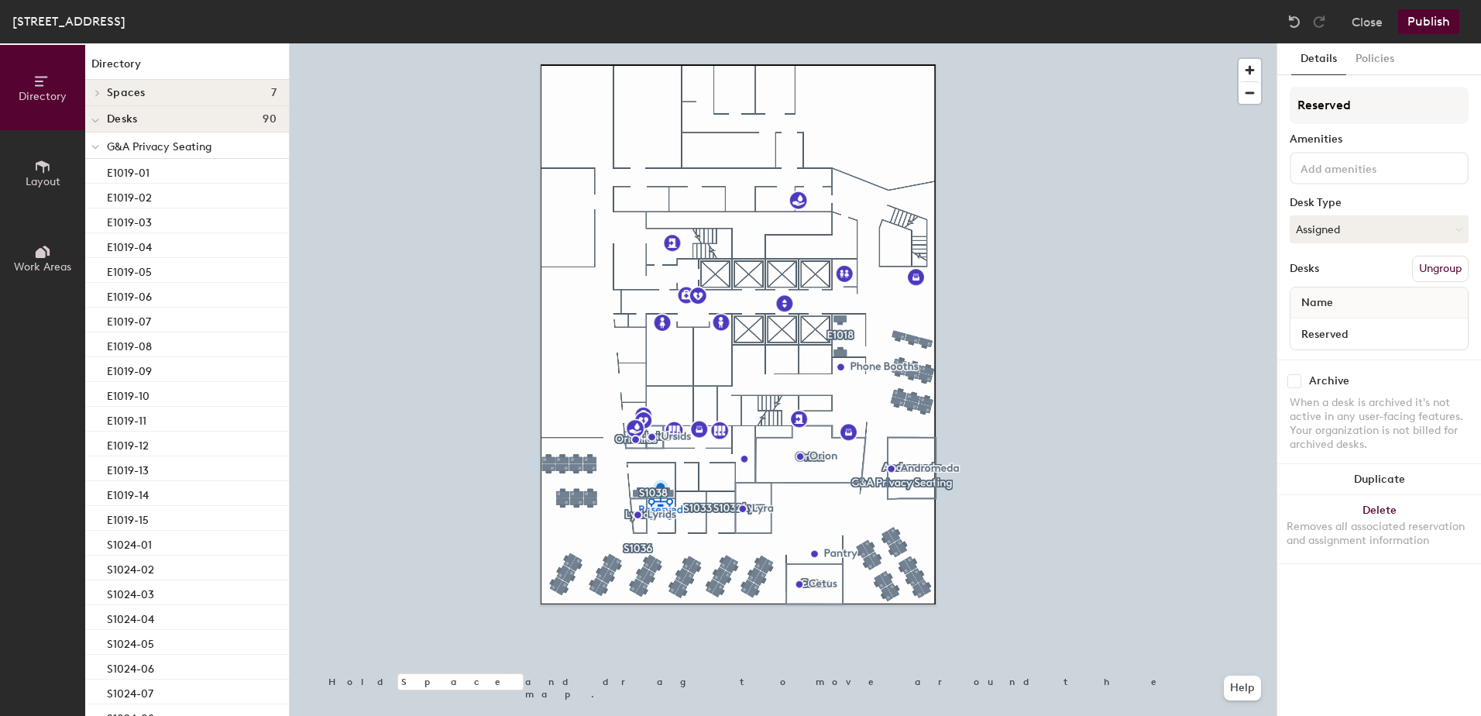
click at [112, 146] on span "G&A Privacy Seating" at bounding box center [159, 146] width 105 height 13
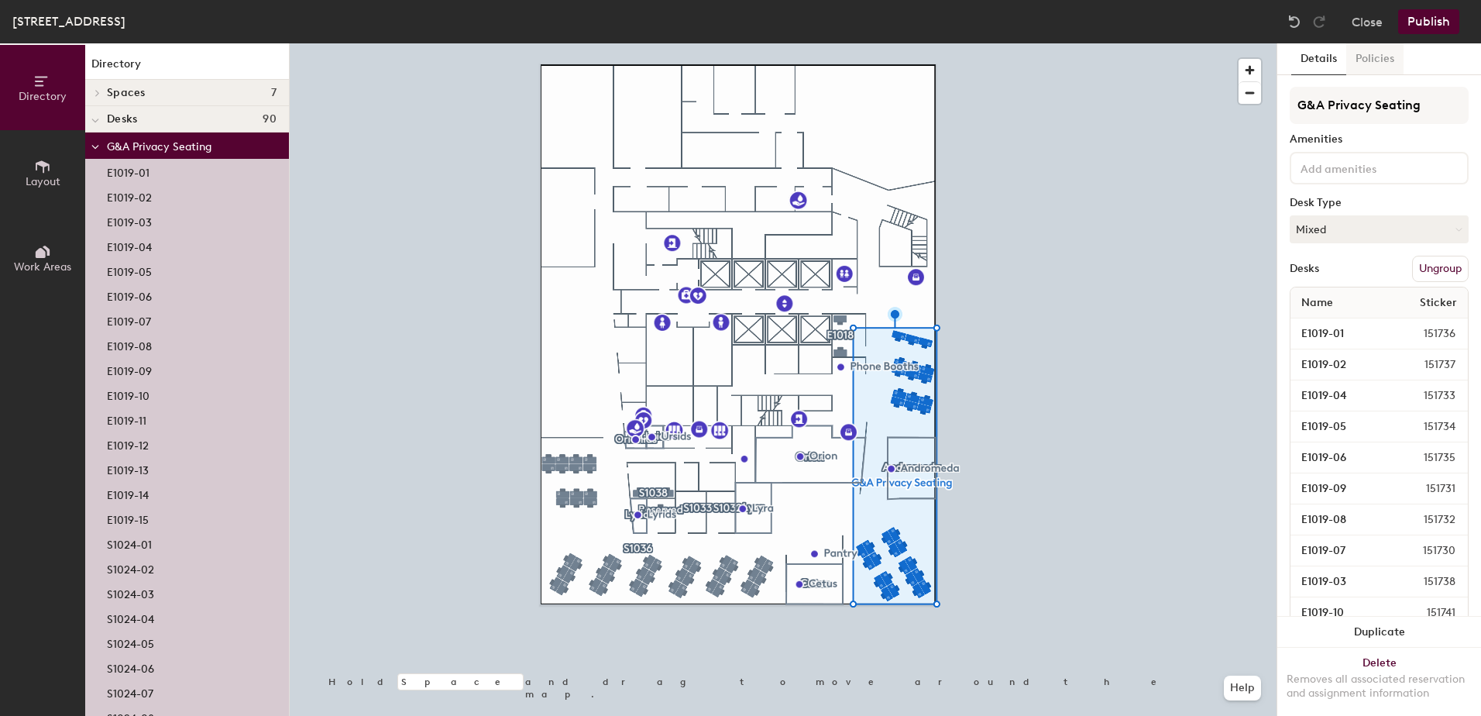
click at [1362, 57] on button "Policies" at bounding box center [1374, 59] width 57 height 32
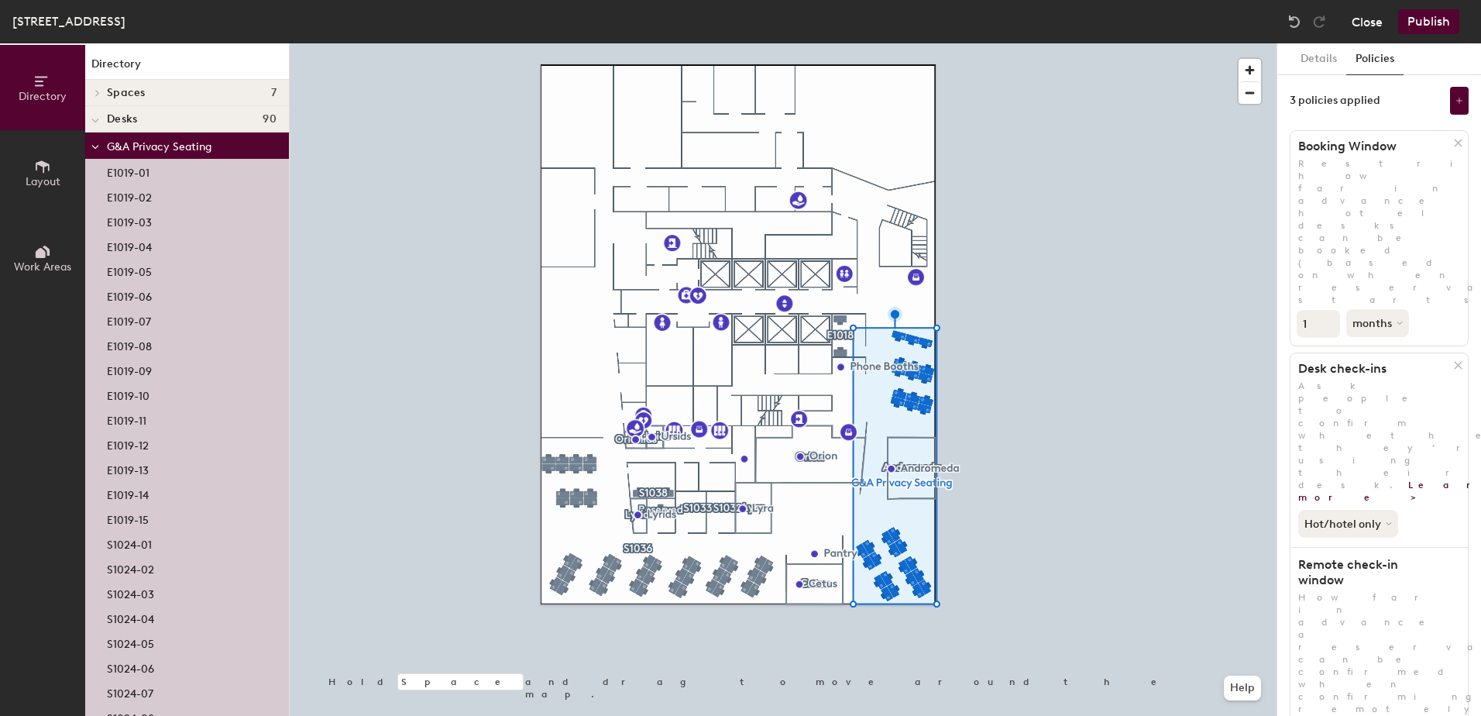
click at [1370, 22] on button "Close" at bounding box center [1367, 21] width 31 height 25
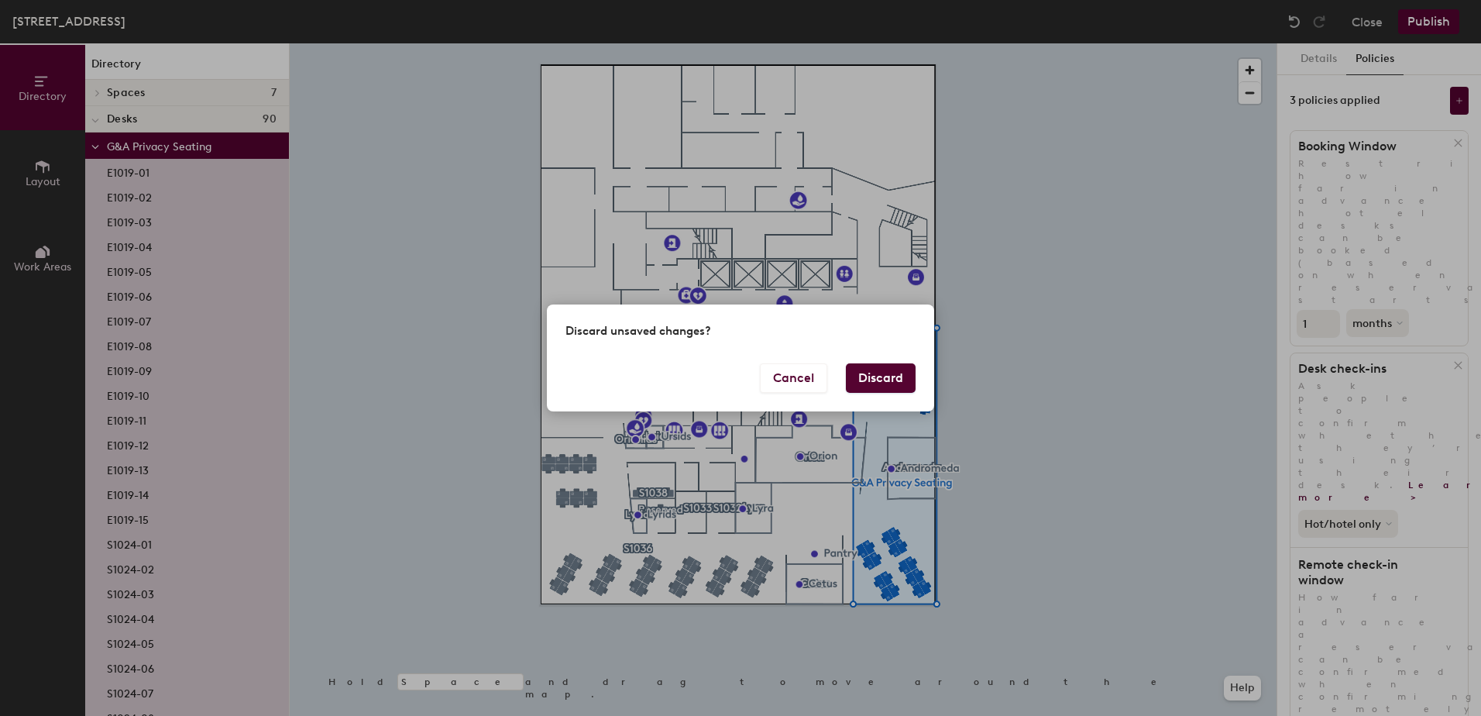
click at [861, 383] on button "Discard" at bounding box center [881, 377] width 70 height 29
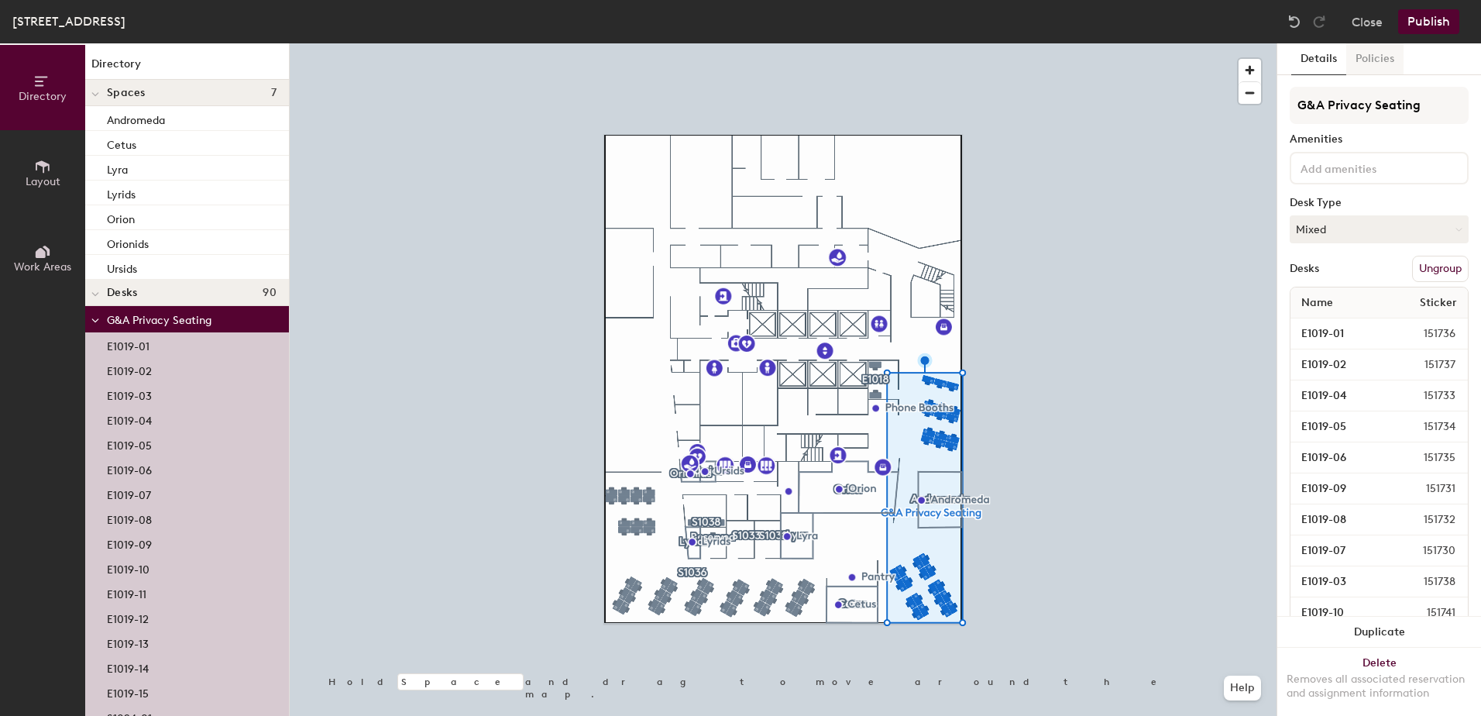
click at [1384, 63] on button "Policies" at bounding box center [1374, 59] width 57 height 32
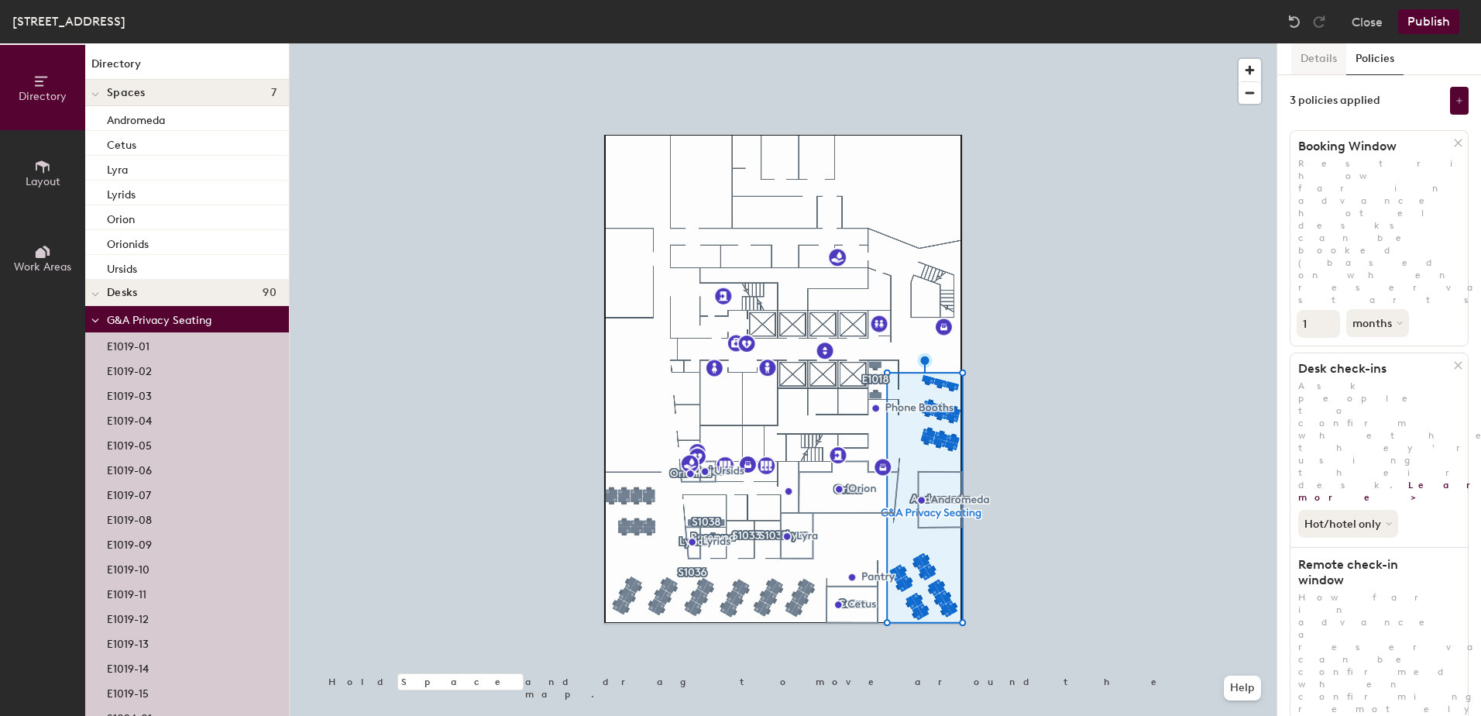
click at [1307, 63] on button "Details" at bounding box center [1318, 59] width 55 height 32
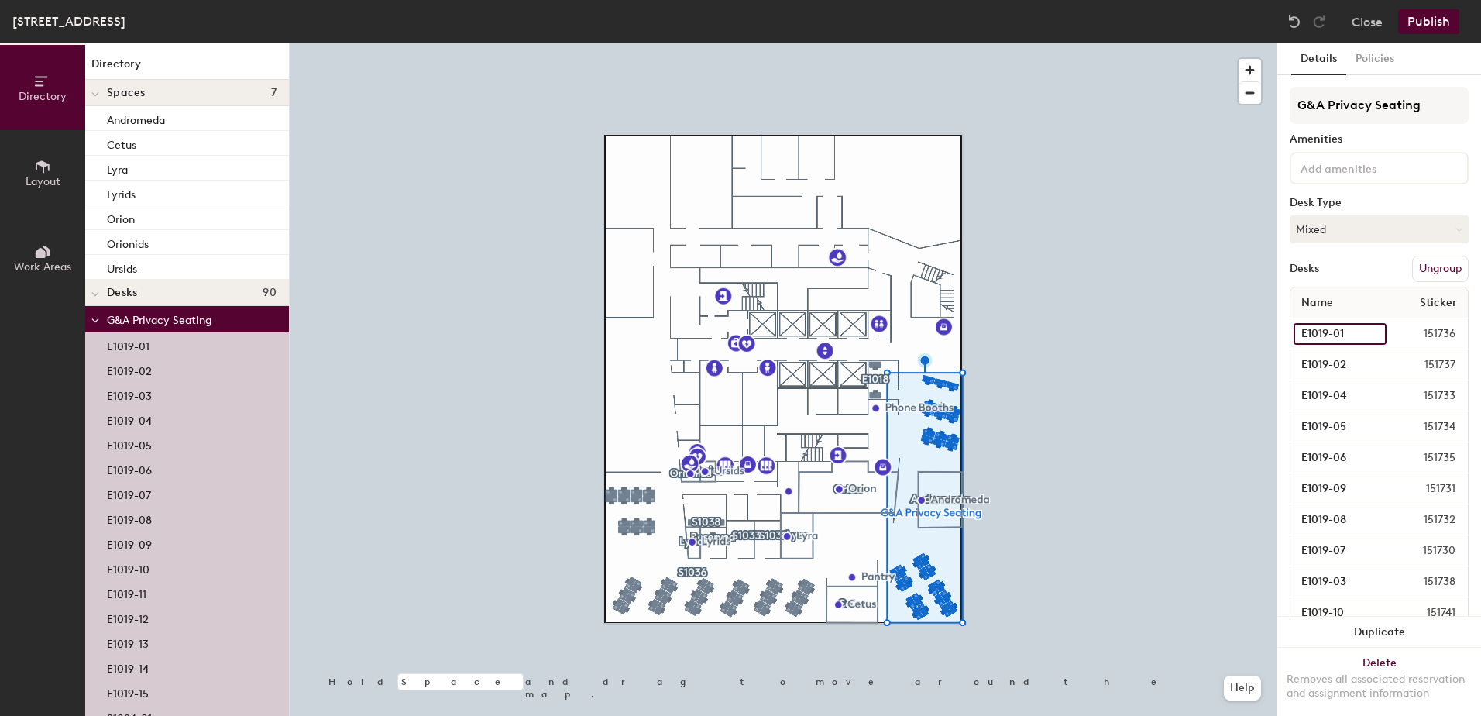
click at [1316, 329] on input "E1019-01" at bounding box center [1340, 334] width 93 height 22
click at [1417, 338] on span "151736" at bounding box center [1426, 333] width 78 height 17
click at [1364, 332] on input "E1019-01" at bounding box center [1340, 334] width 93 height 22
click at [1360, 56] on button "Policies" at bounding box center [1374, 59] width 57 height 32
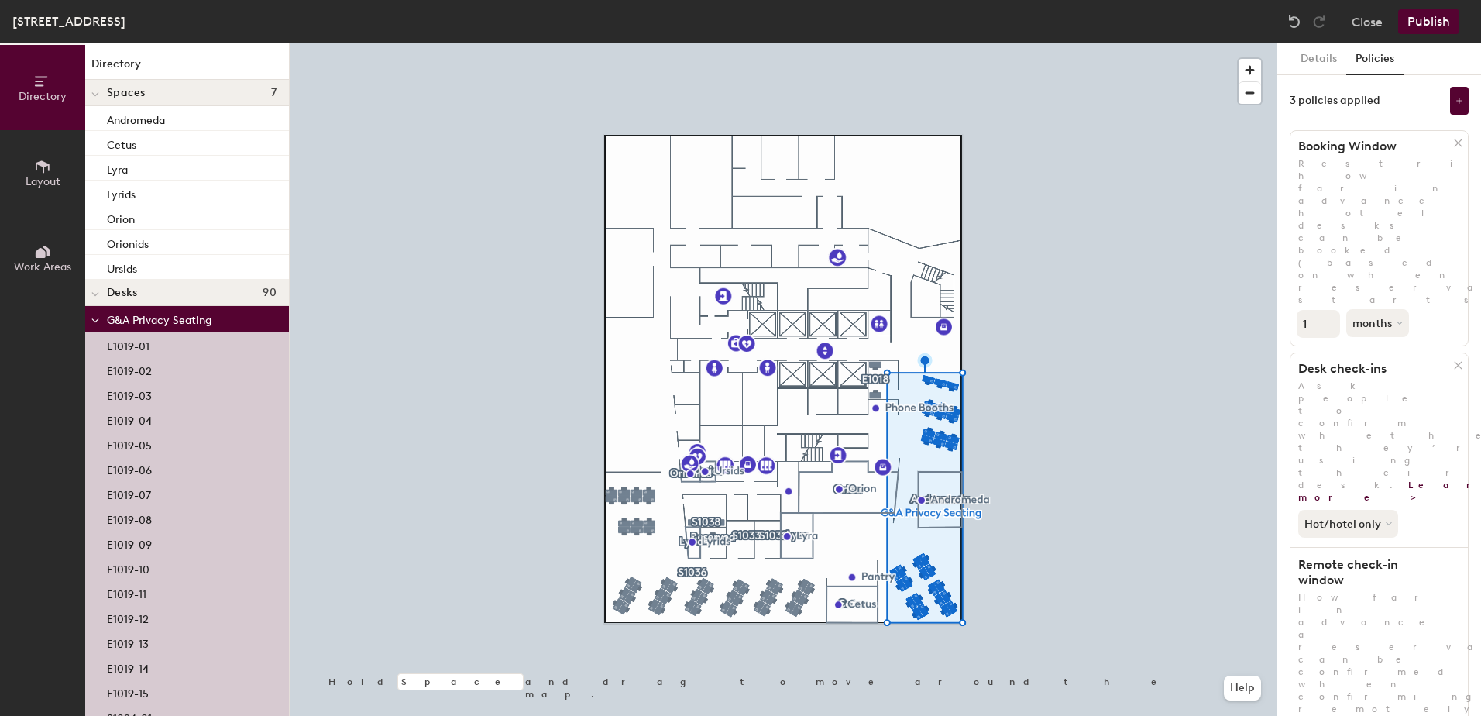
click at [1311, 97] on div "3 policies applied" at bounding box center [1335, 101] width 91 height 12
click at [1456, 99] on icon at bounding box center [1460, 101] width 8 height 8
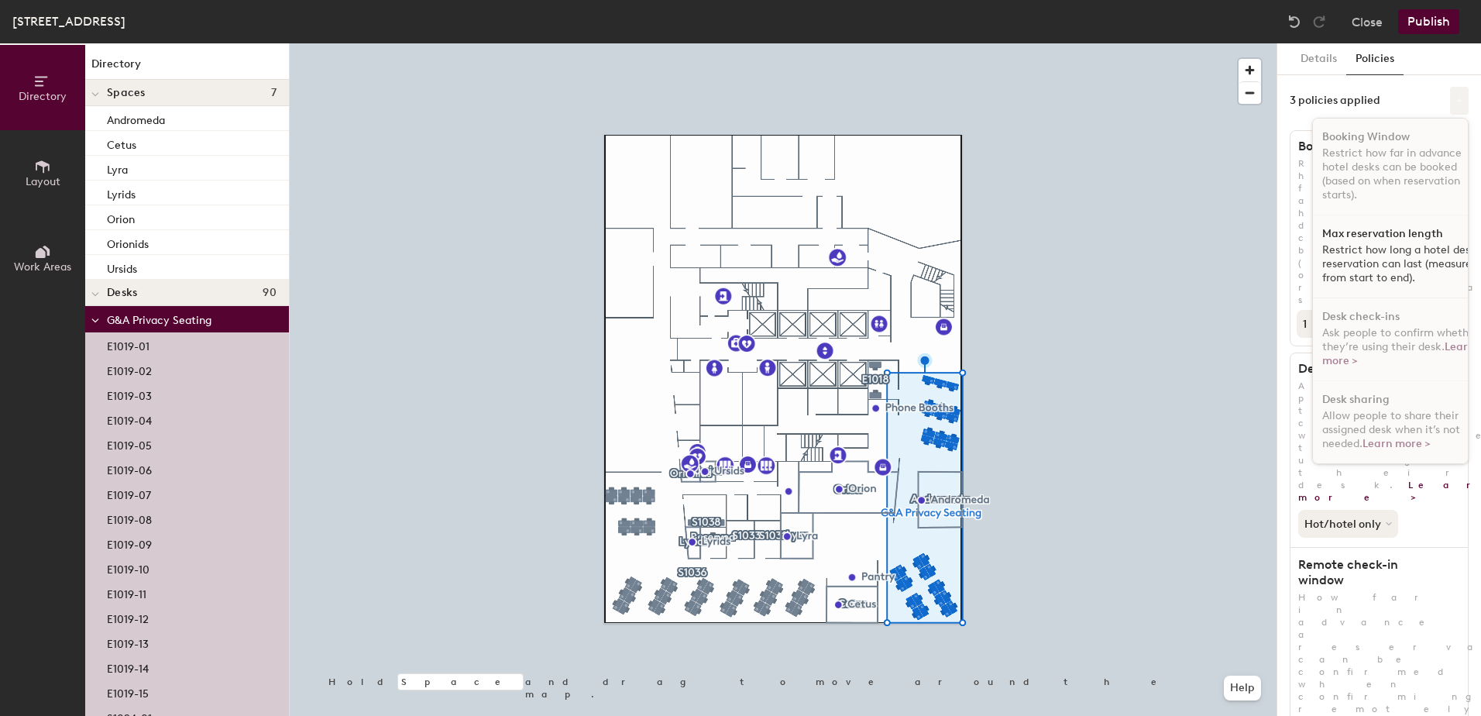
click at [1456, 101] on icon at bounding box center [1460, 101] width 8 height 8
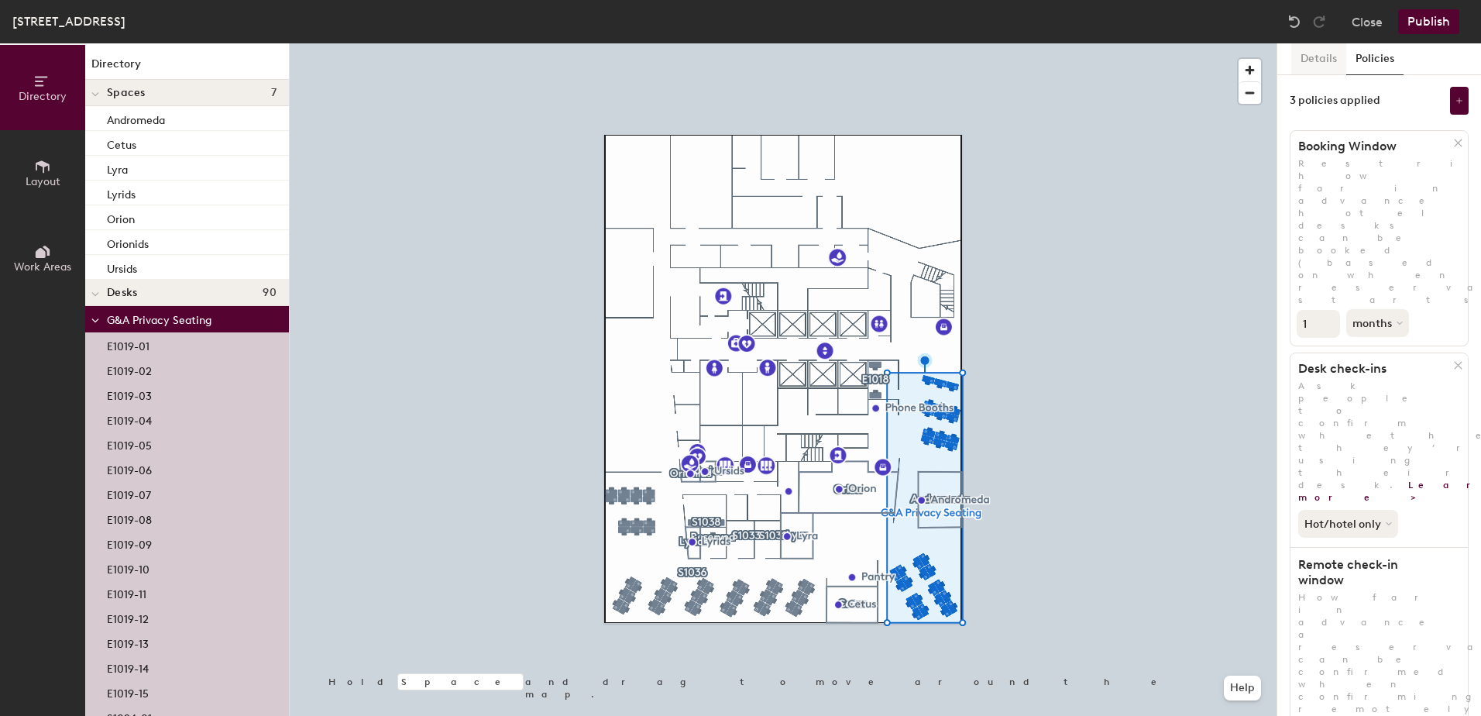
click at [1302, 60] on button "Details" at bounding box center [1318, 59] width 55 height 32
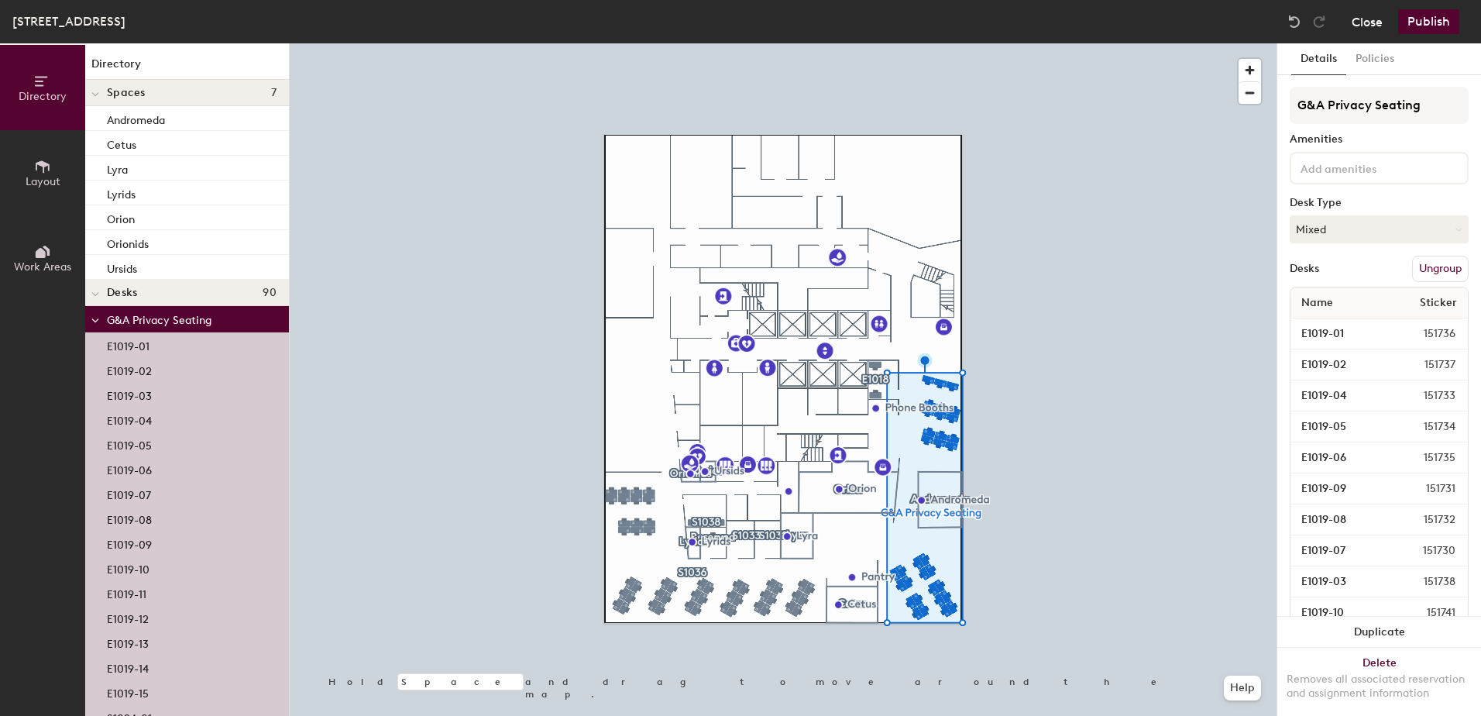
click at [1366, 23] on button "Close" at bounding box center [1367, 21] width 31 height 25
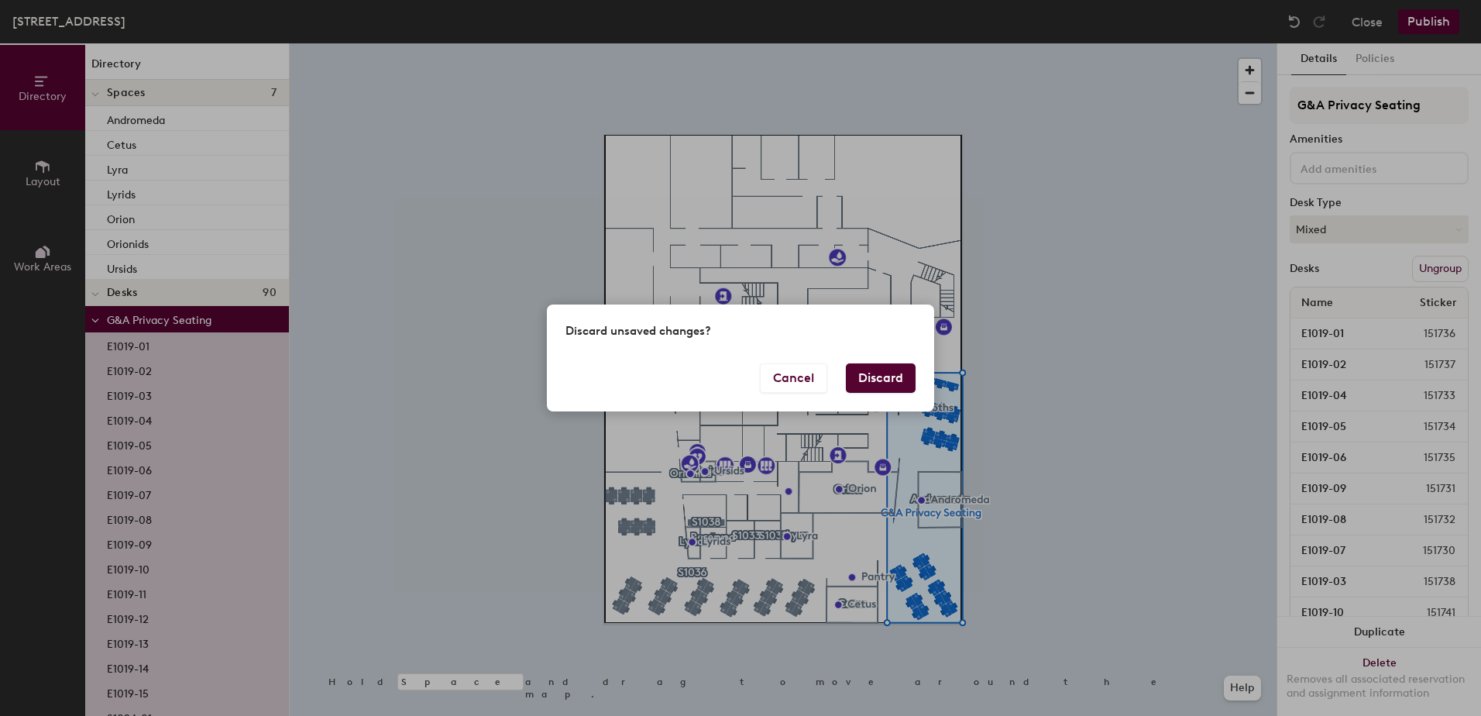
click at [863, 372] on button "Discard" at bounding box center [881, 377] width 70 height 29
